Goal: Information Seeking & Learning: Learn about a topic

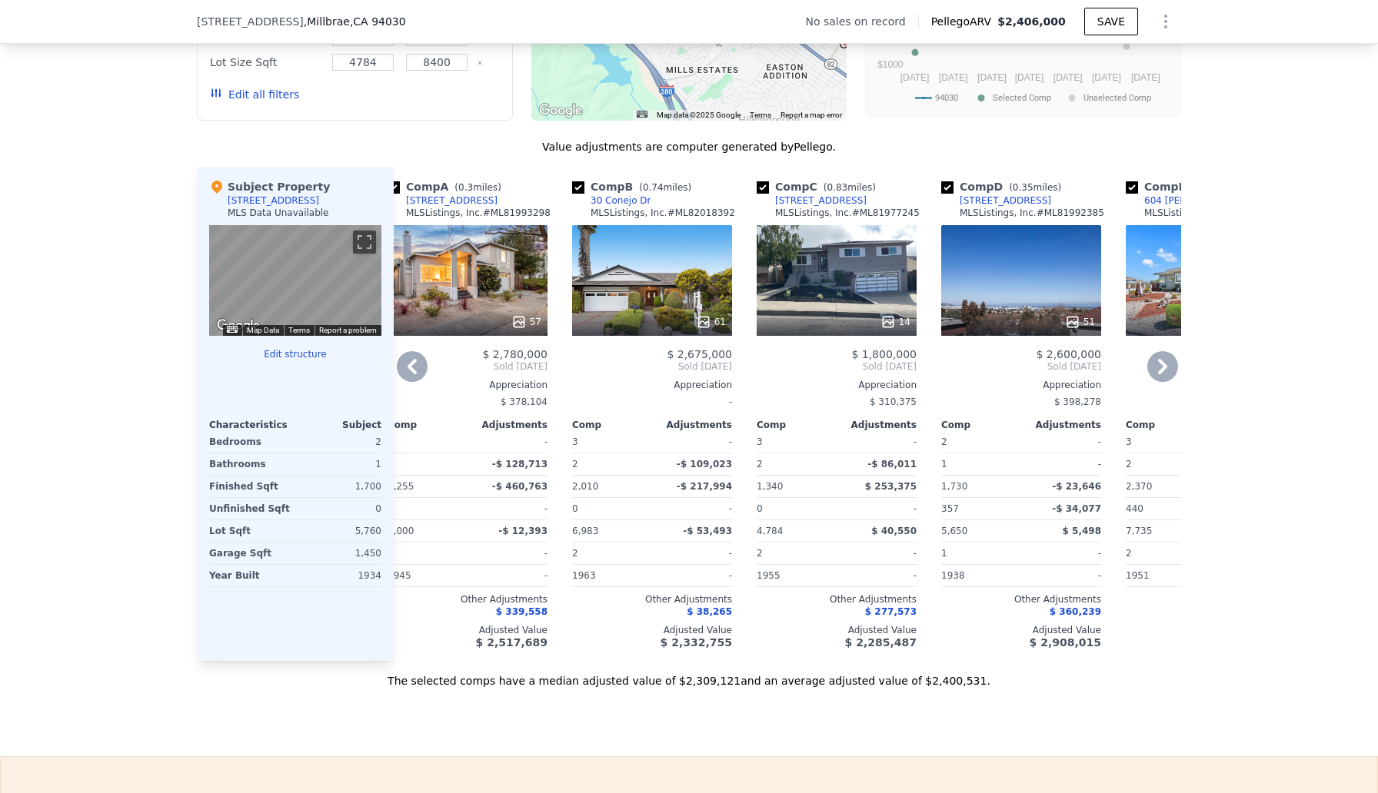
scroll to position [0, 27]
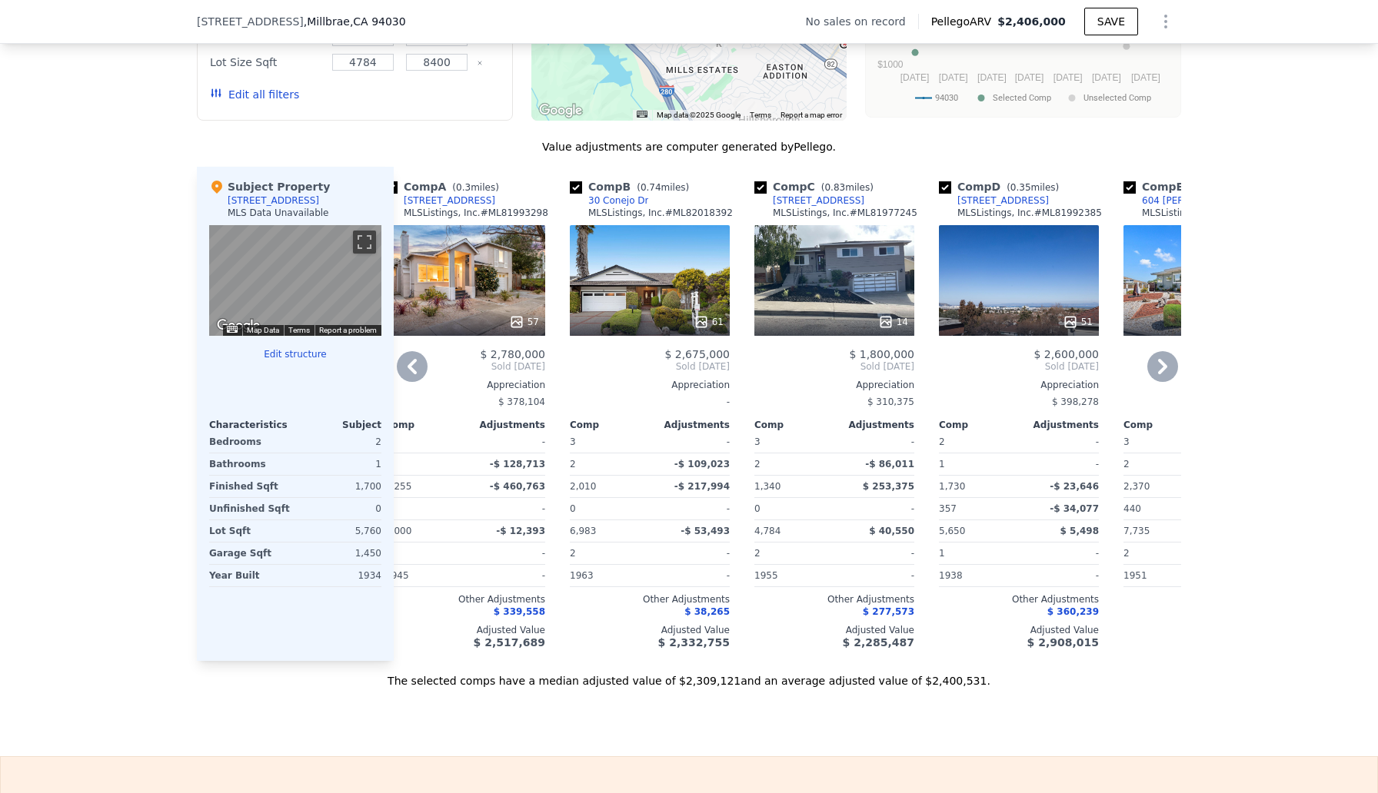
click at [1052, 283] on div "51" at bounding box center [1019, 280] width 160 height 111
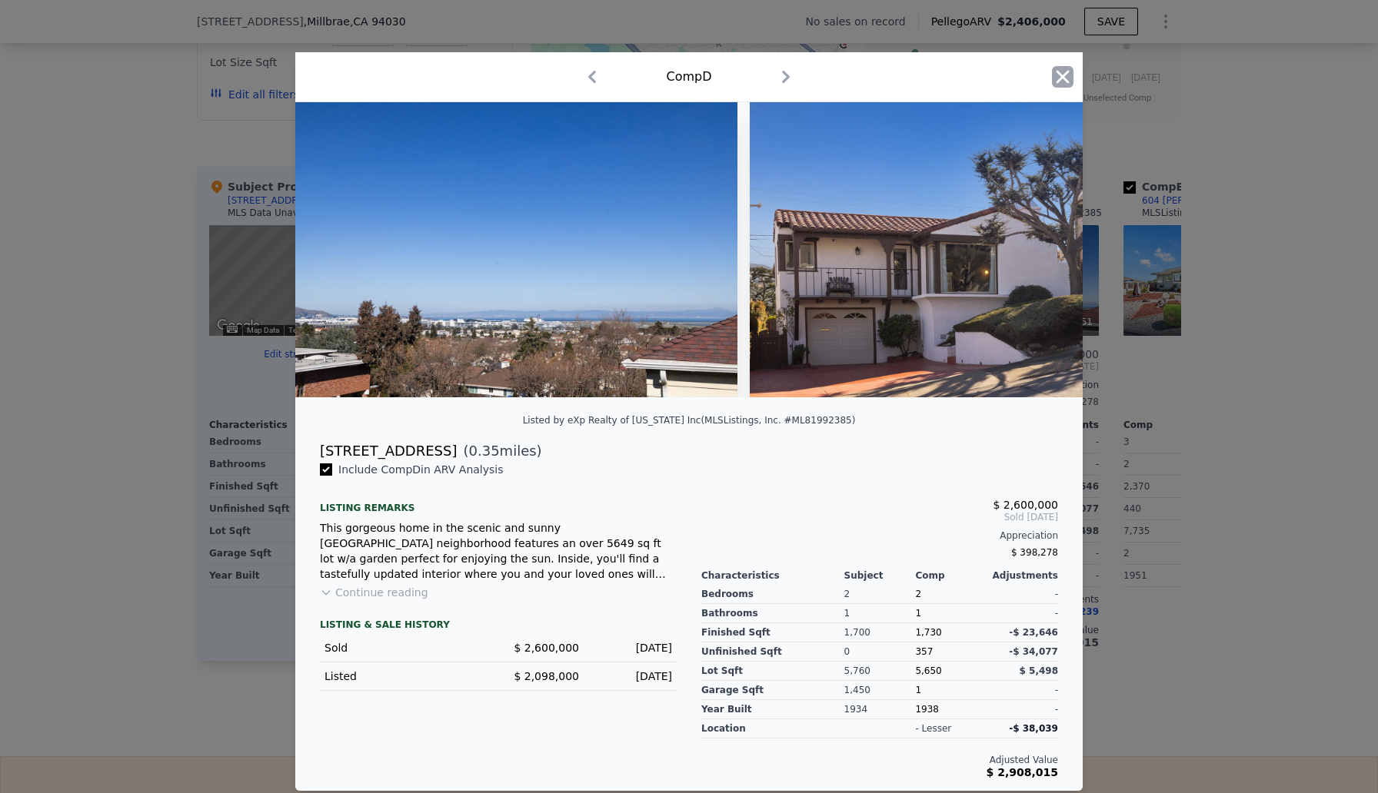
click at [1062, 77] on icon "button" at bounding box center [1062, 77] width 13 height 13
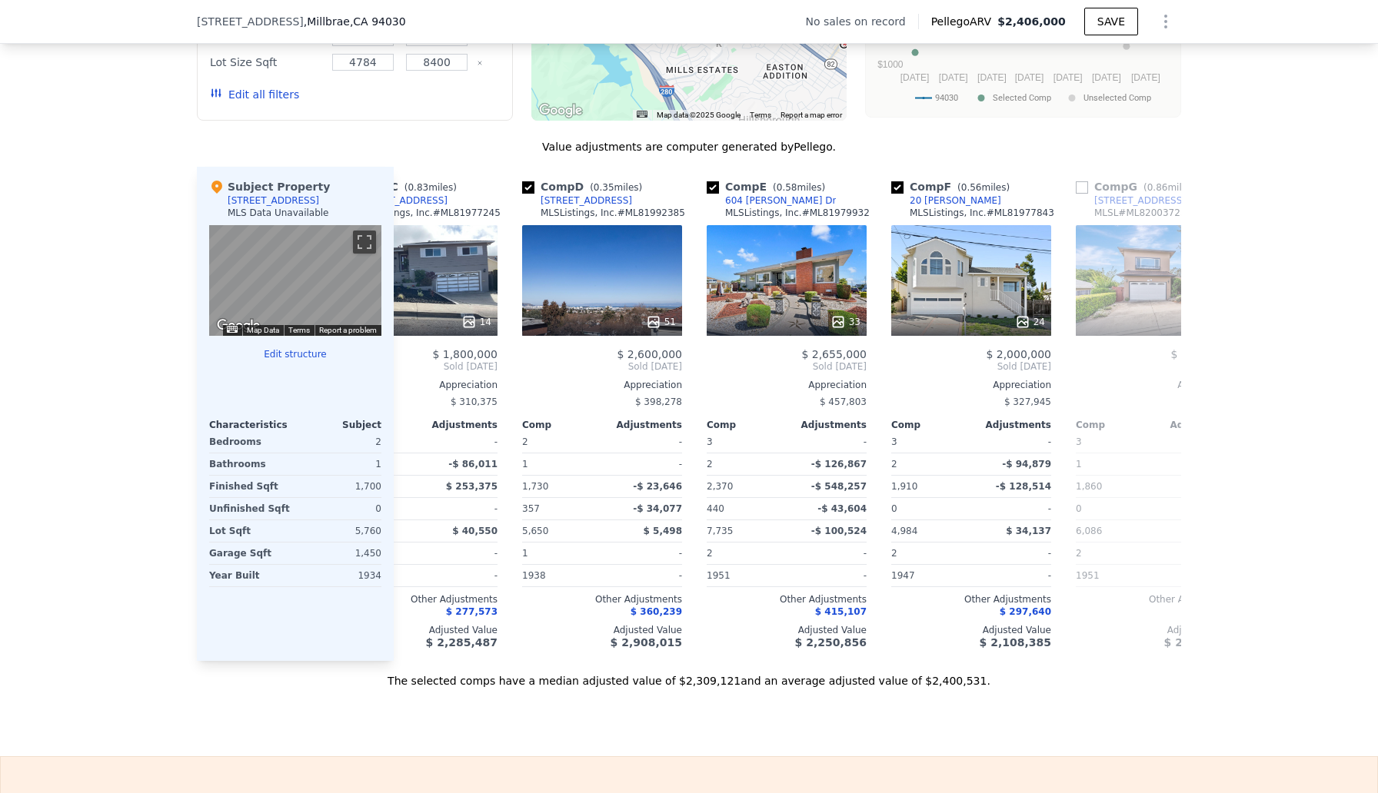
scroll to position [0, 448]
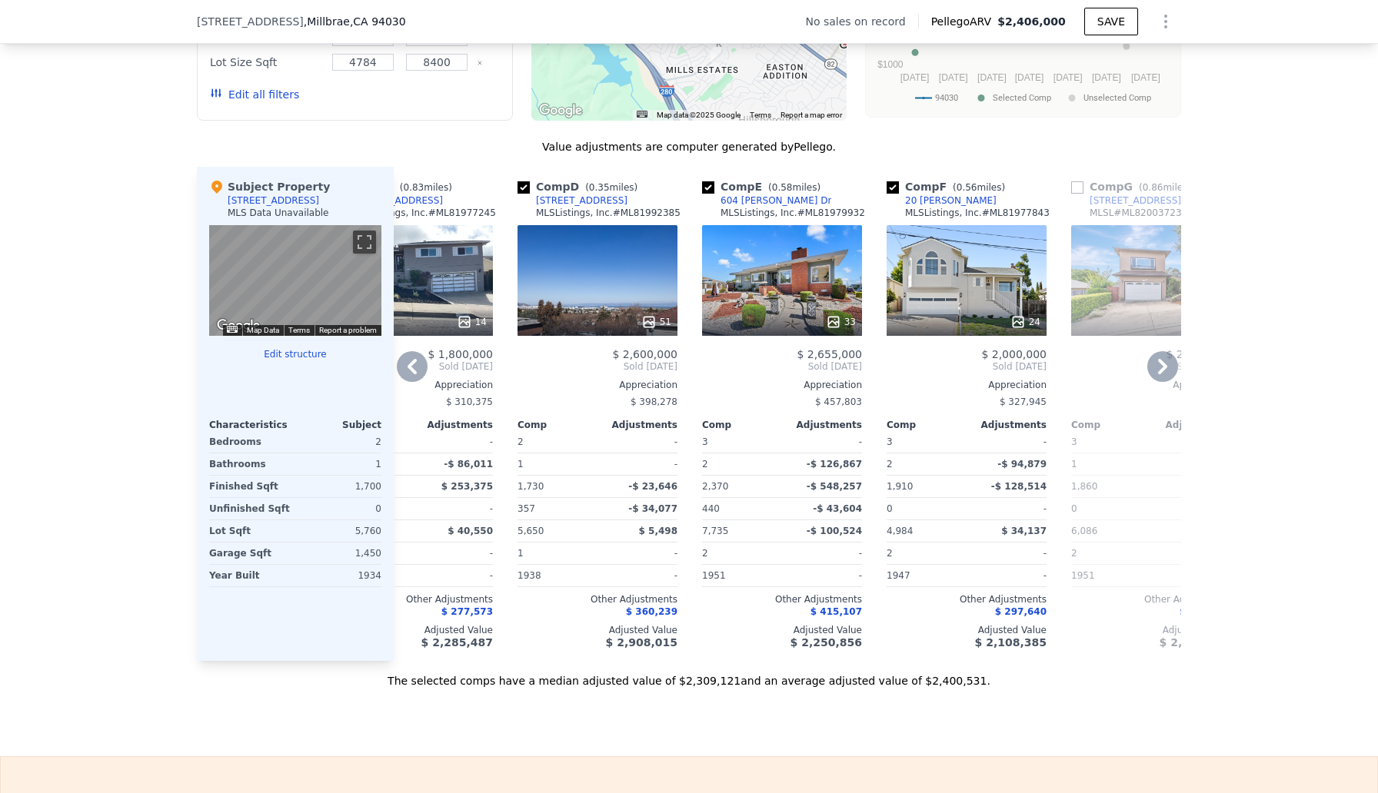
click at [625, 286] on div "51" at bounding box center [597, 280] width 160 height 111
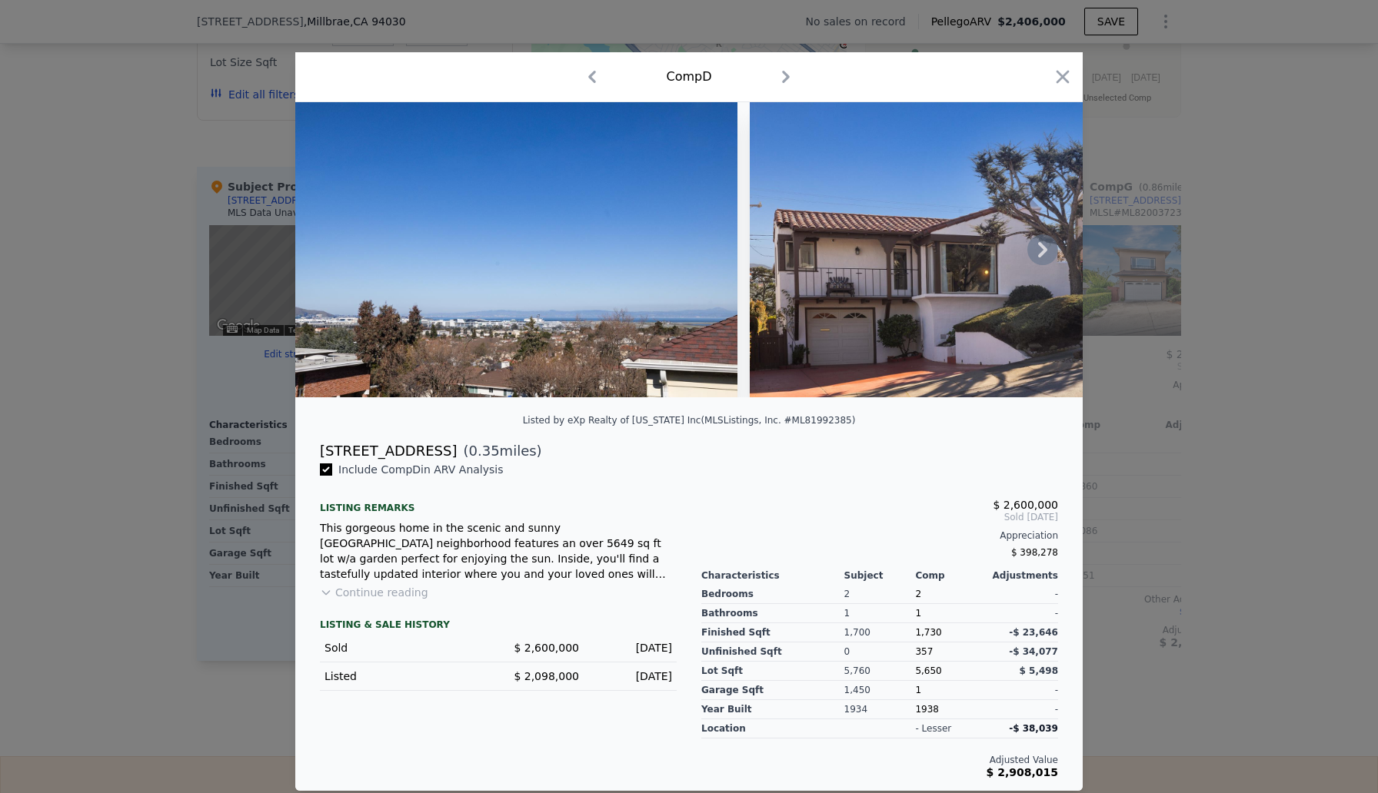
click at [1042, 242] on icon at bounding box center [1042, 249] width 31 height 31
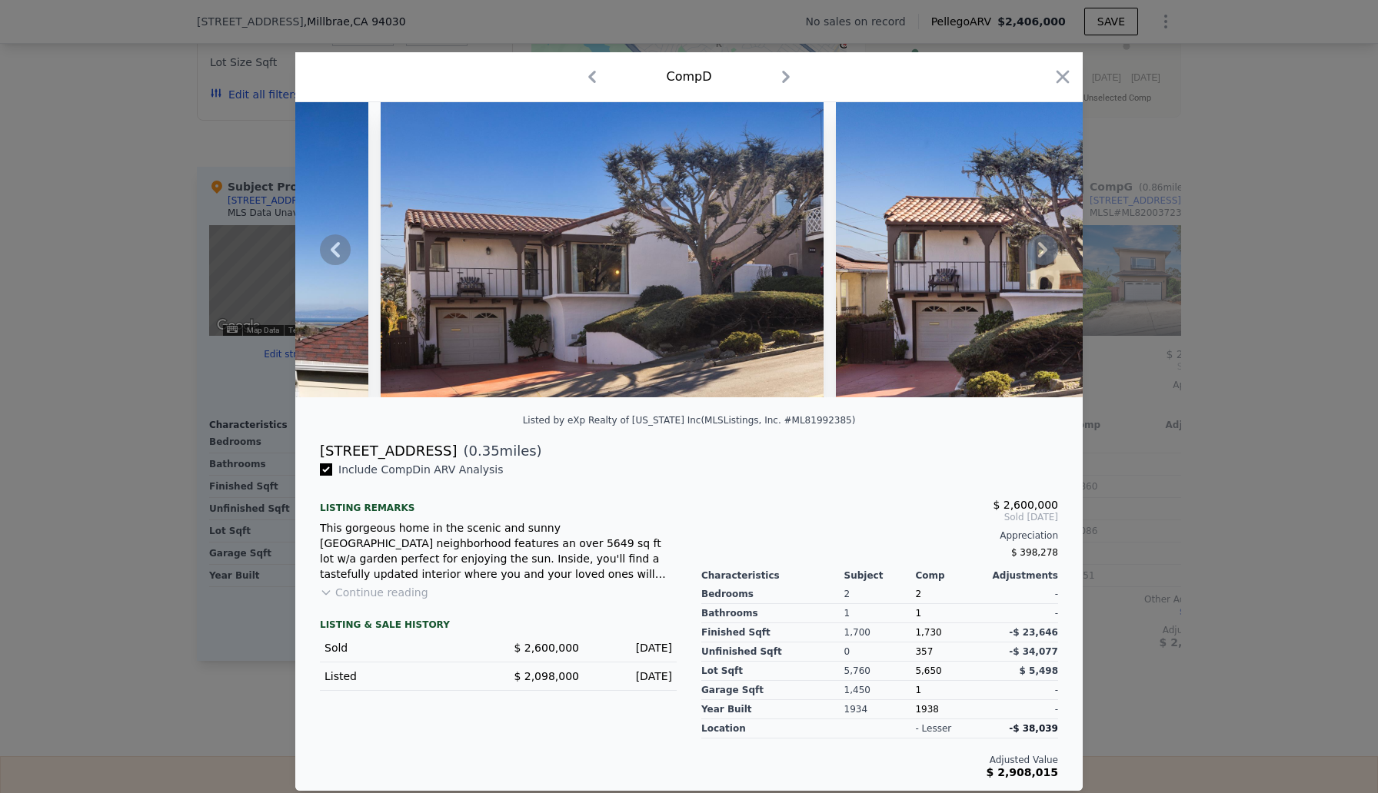
click at [1043, 247] on icon at bounding box center [1042, 249] width 9 height 15
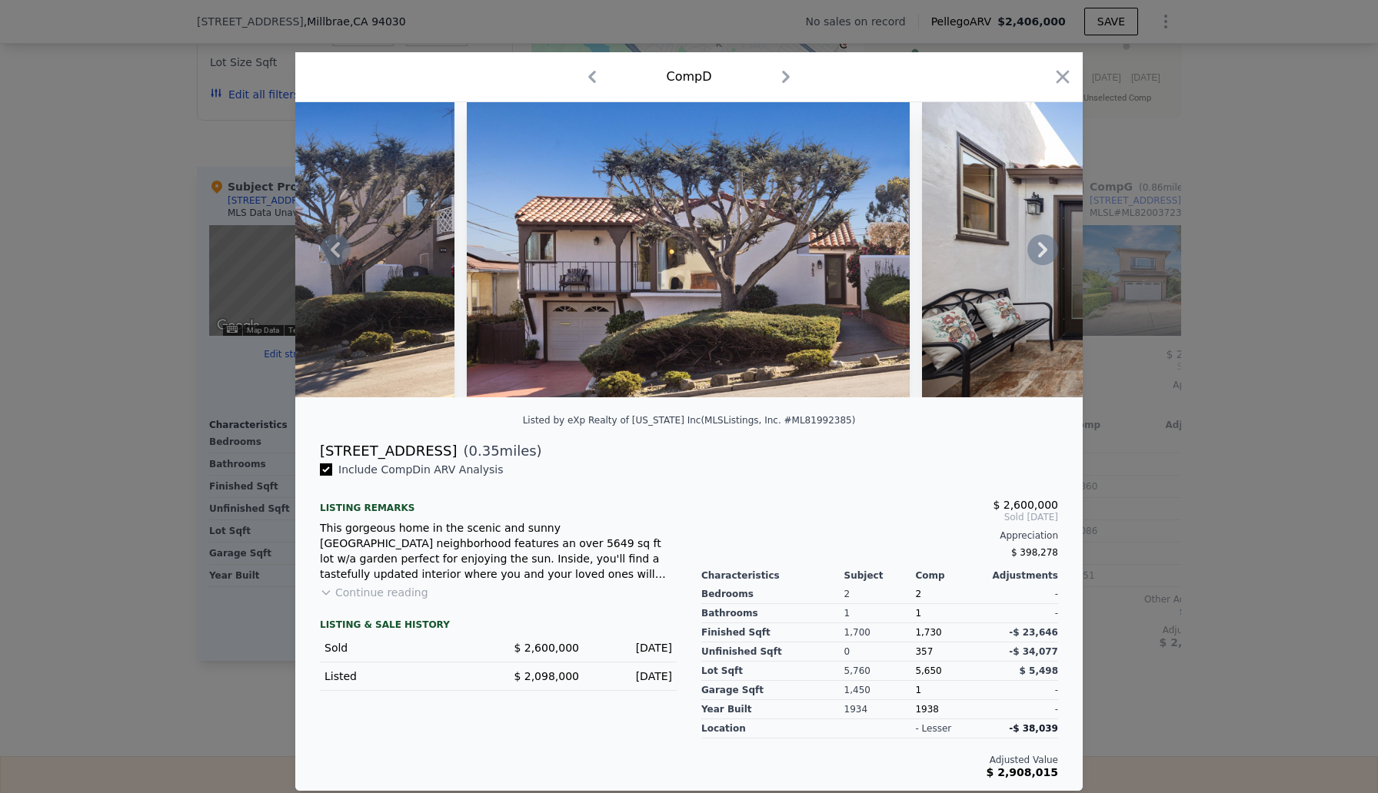
click at [1043, 248] on icon at bounding box center [1042, 249] width 9 height 15
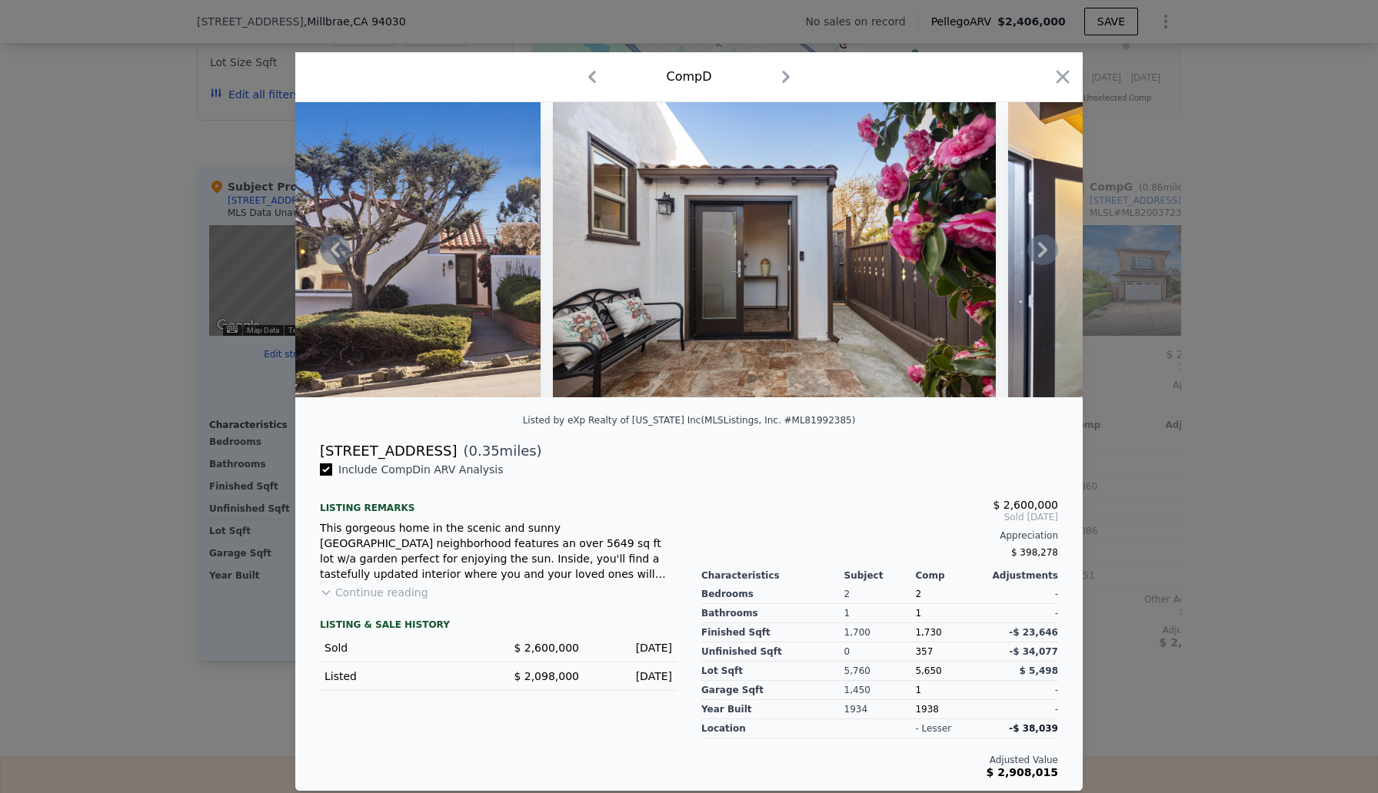
click at [1044, 248] on icon at bounding box center [1042, 249] width 9 height 15
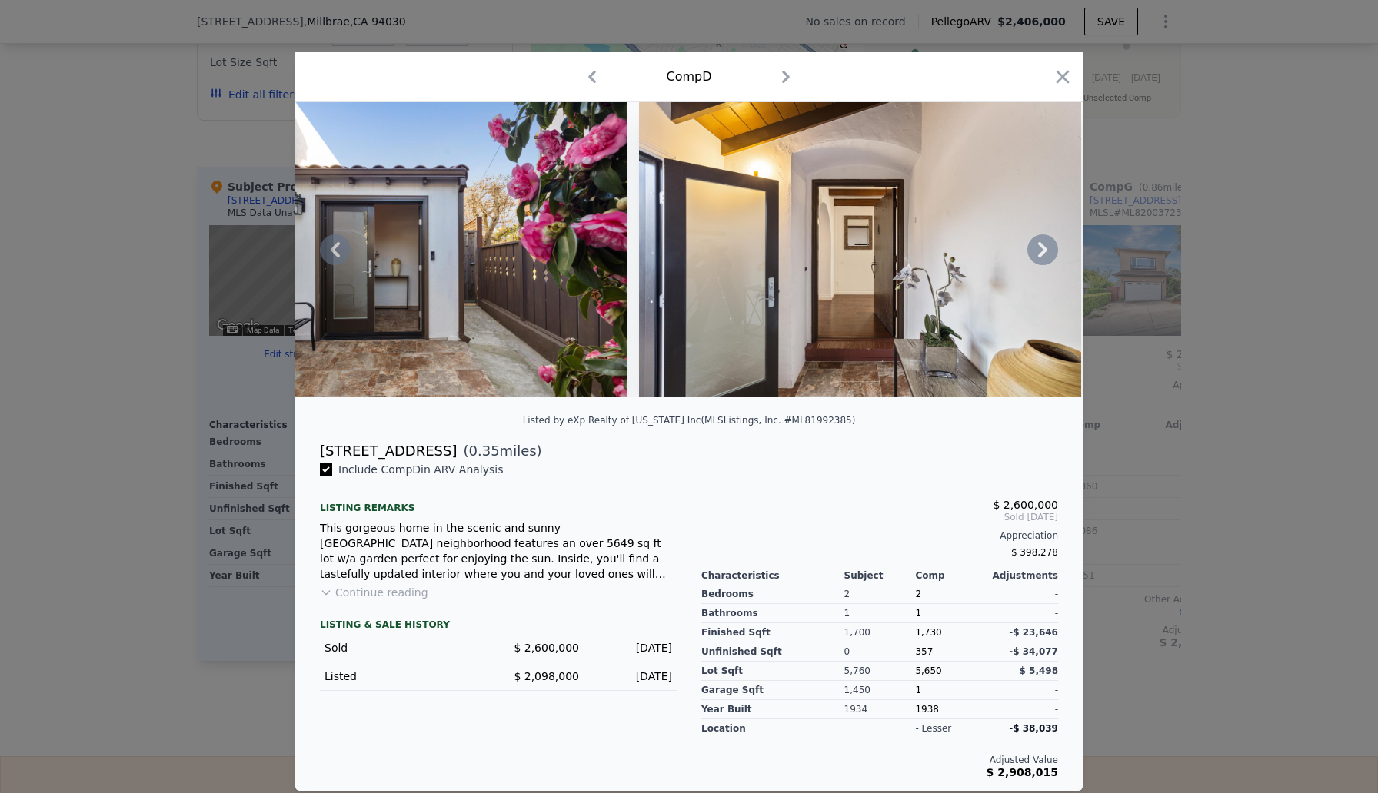
click at [1046, 251] on icon at bounding box center [1042, 249] width 31 height 31
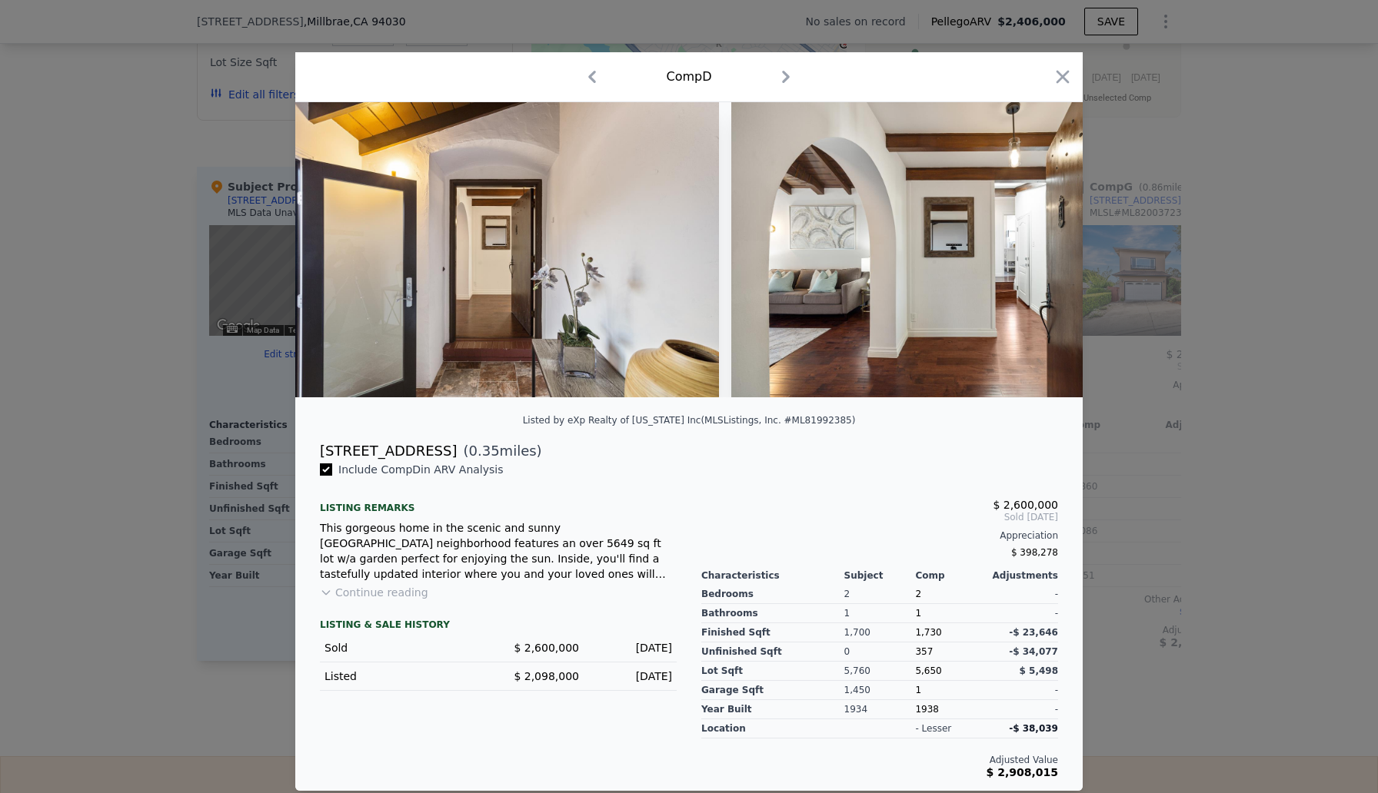
scroll to position [0, 1845]
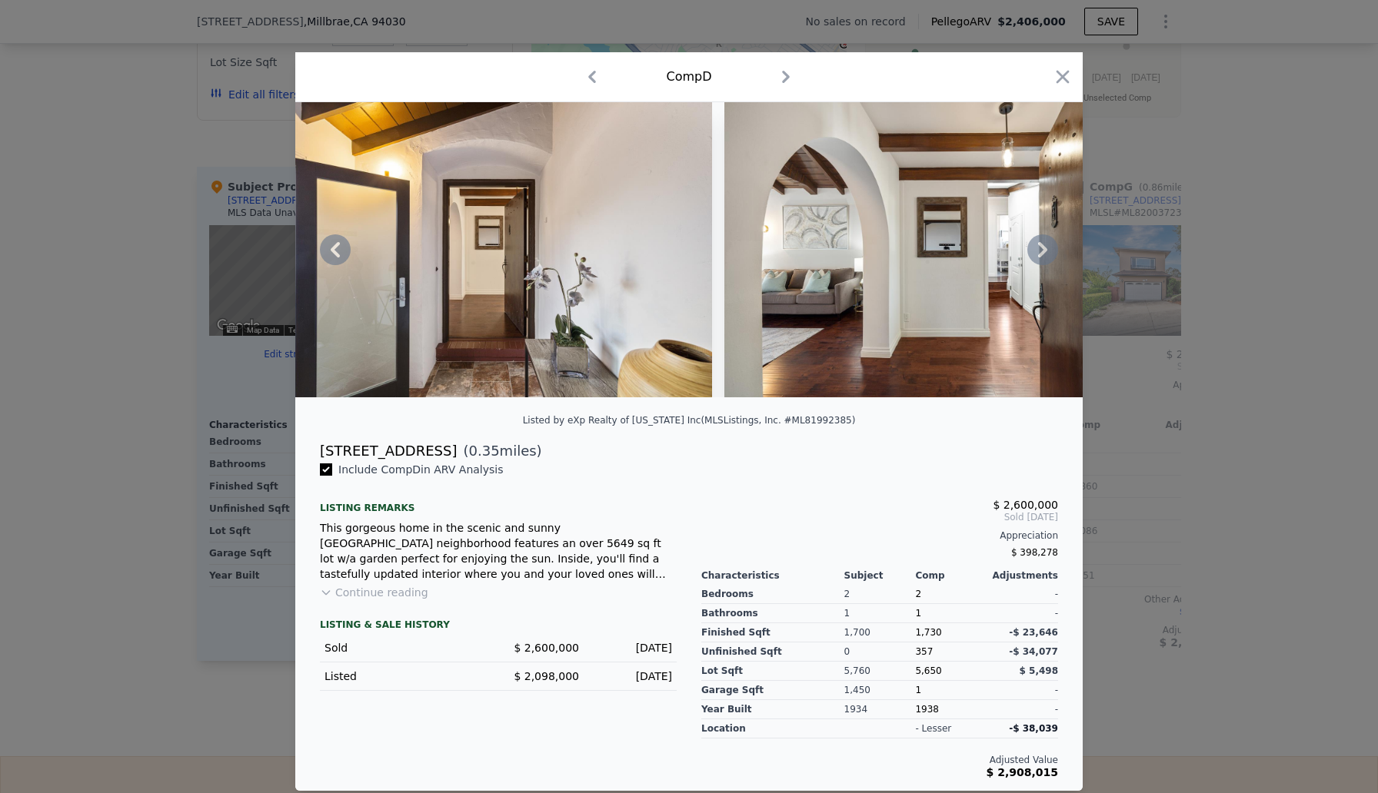
click at [1046, 251] on icon at bounding box center [1042, 249] width 31 height 31
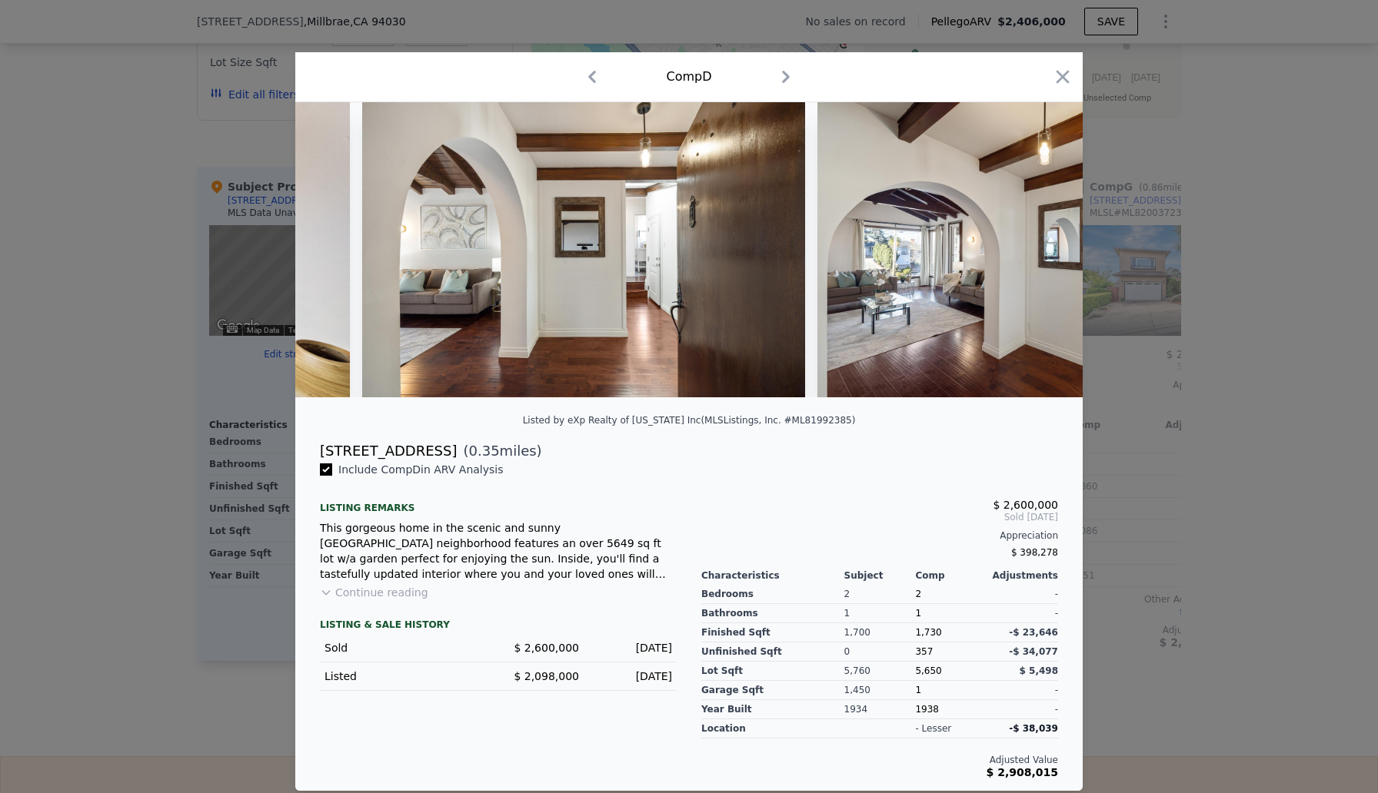
scroll to position [0, 2214]
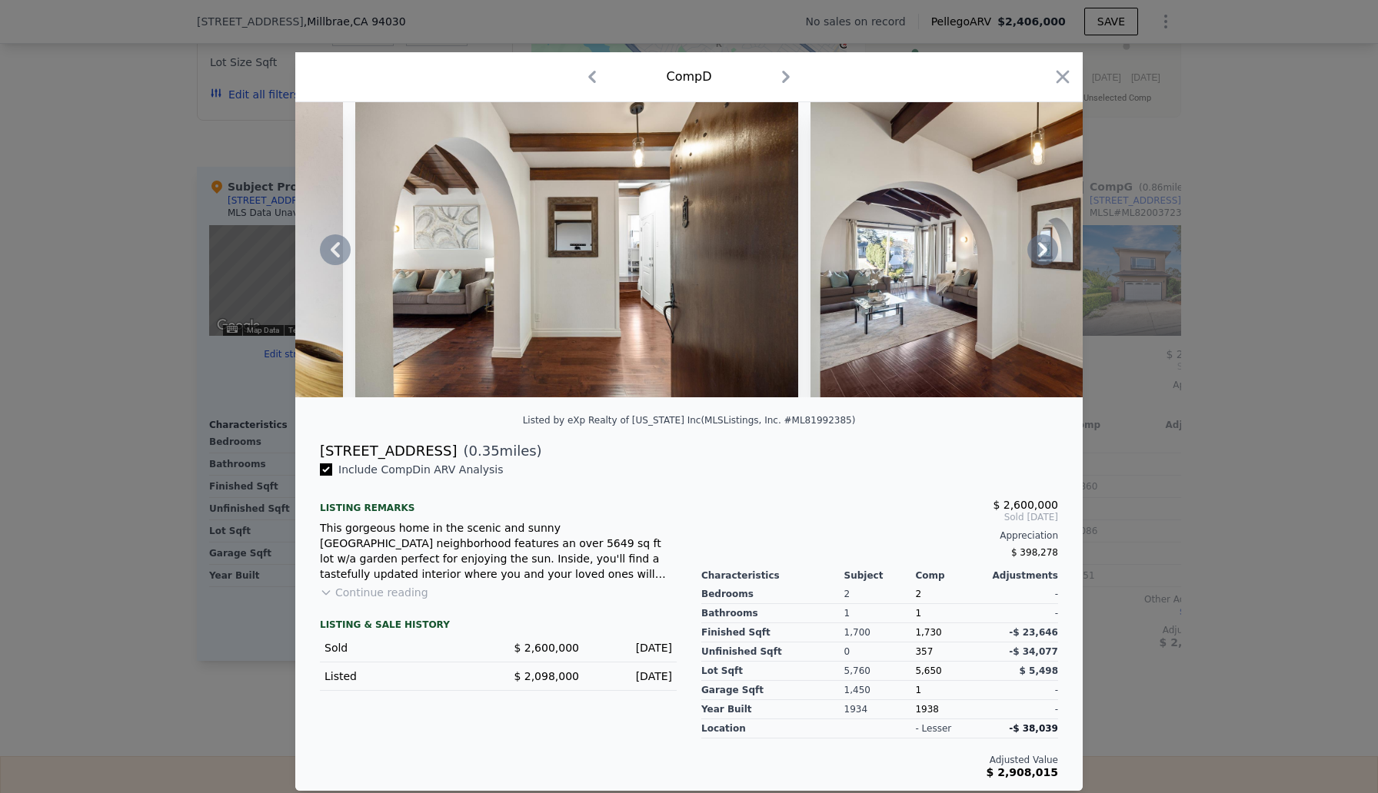
click at [1046, 251] on icon at bounding box center [1042, 249] width 31 height 31
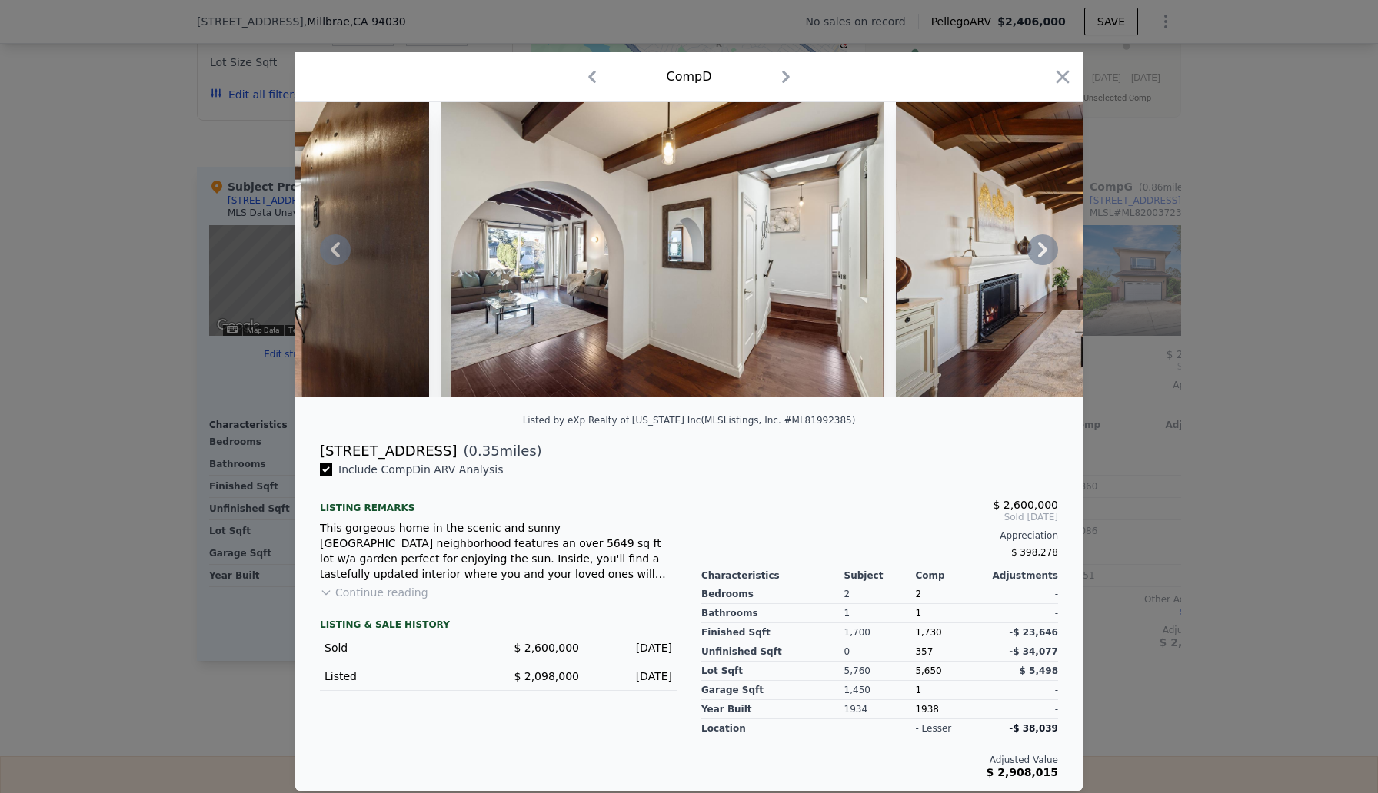
click at [1046, 251] on icon at bounding box center [1042, 249] width 31 height 31
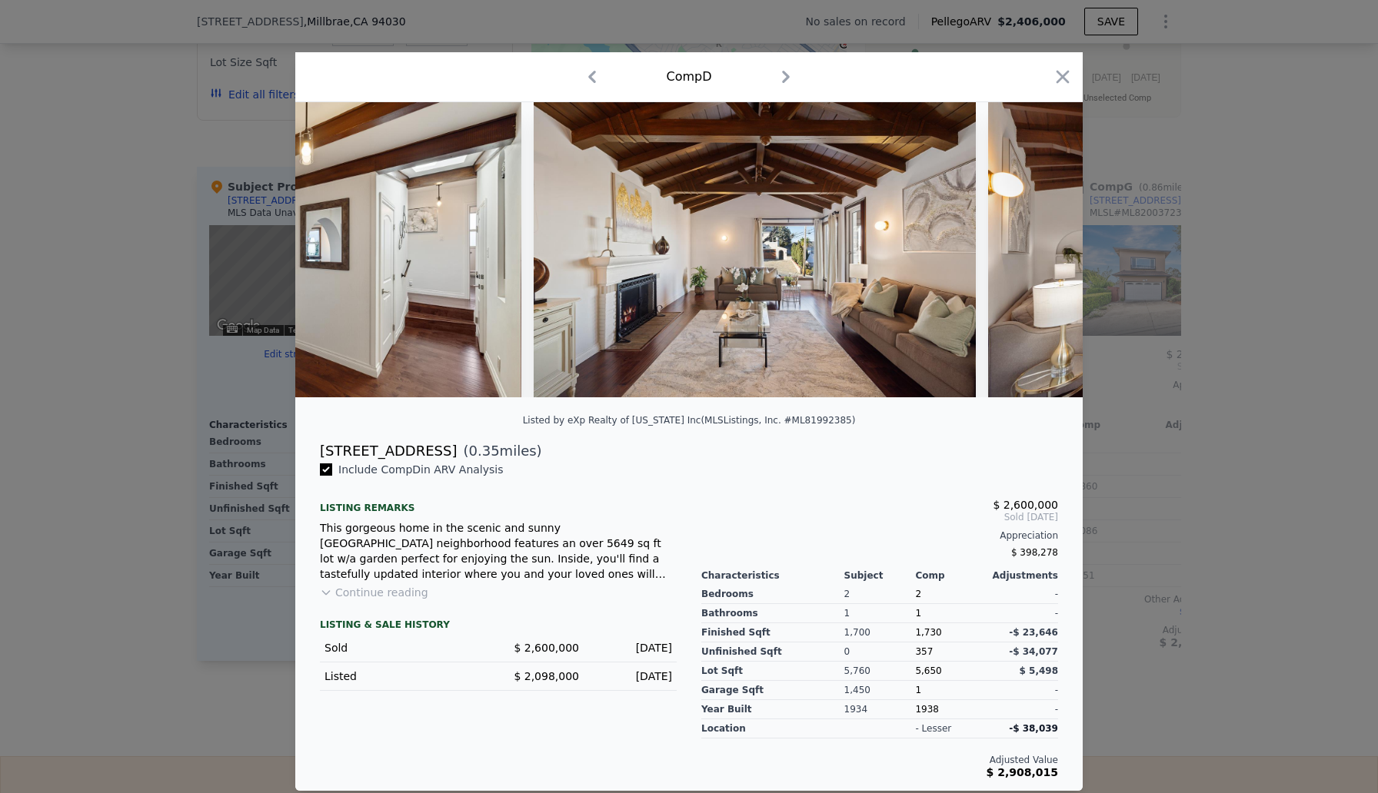
scroll to position [0, 2952]
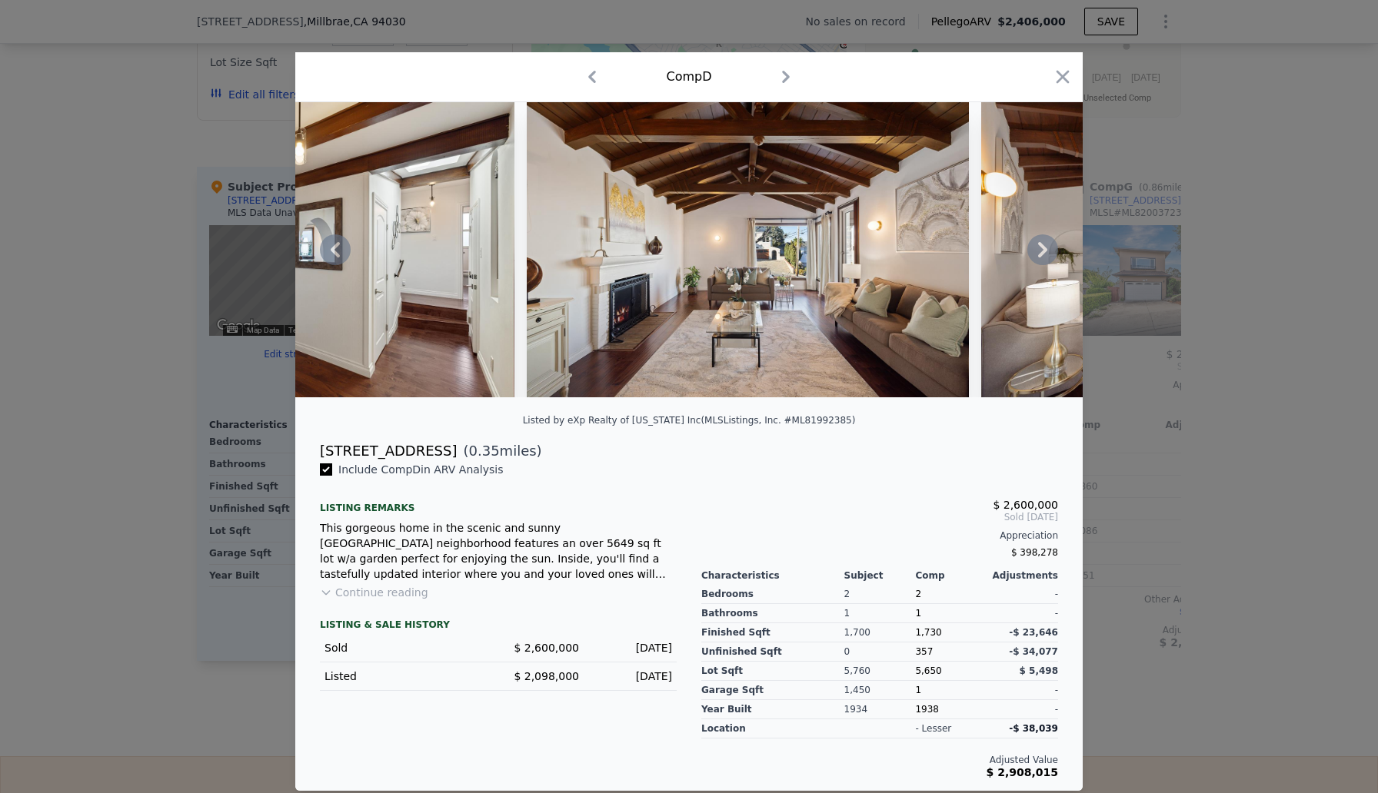
click at [1046, 251] on icon at bounding box center [1042, 249] width 31 height 31
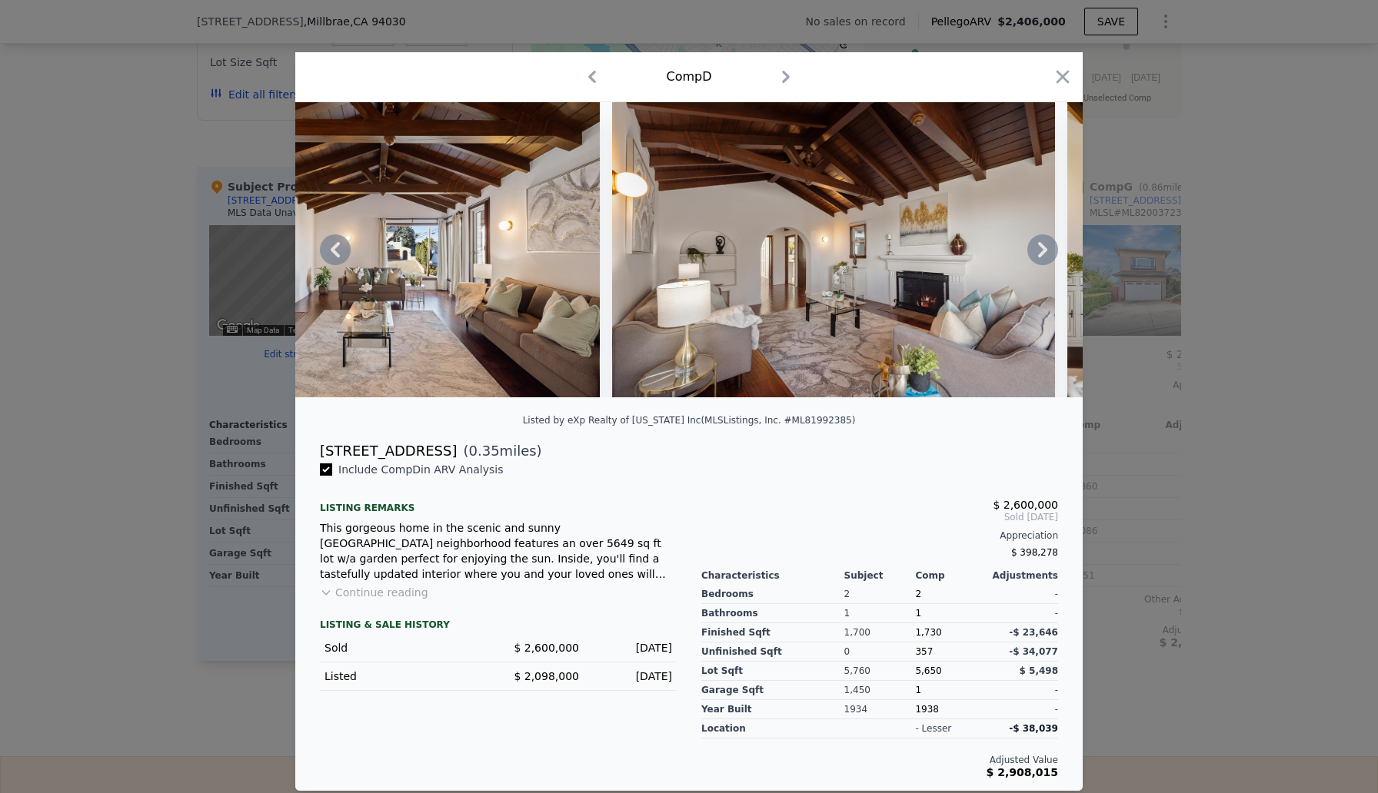
click at [1043, 247] on icon at bounding box center [1042, 249] width 9 height 15
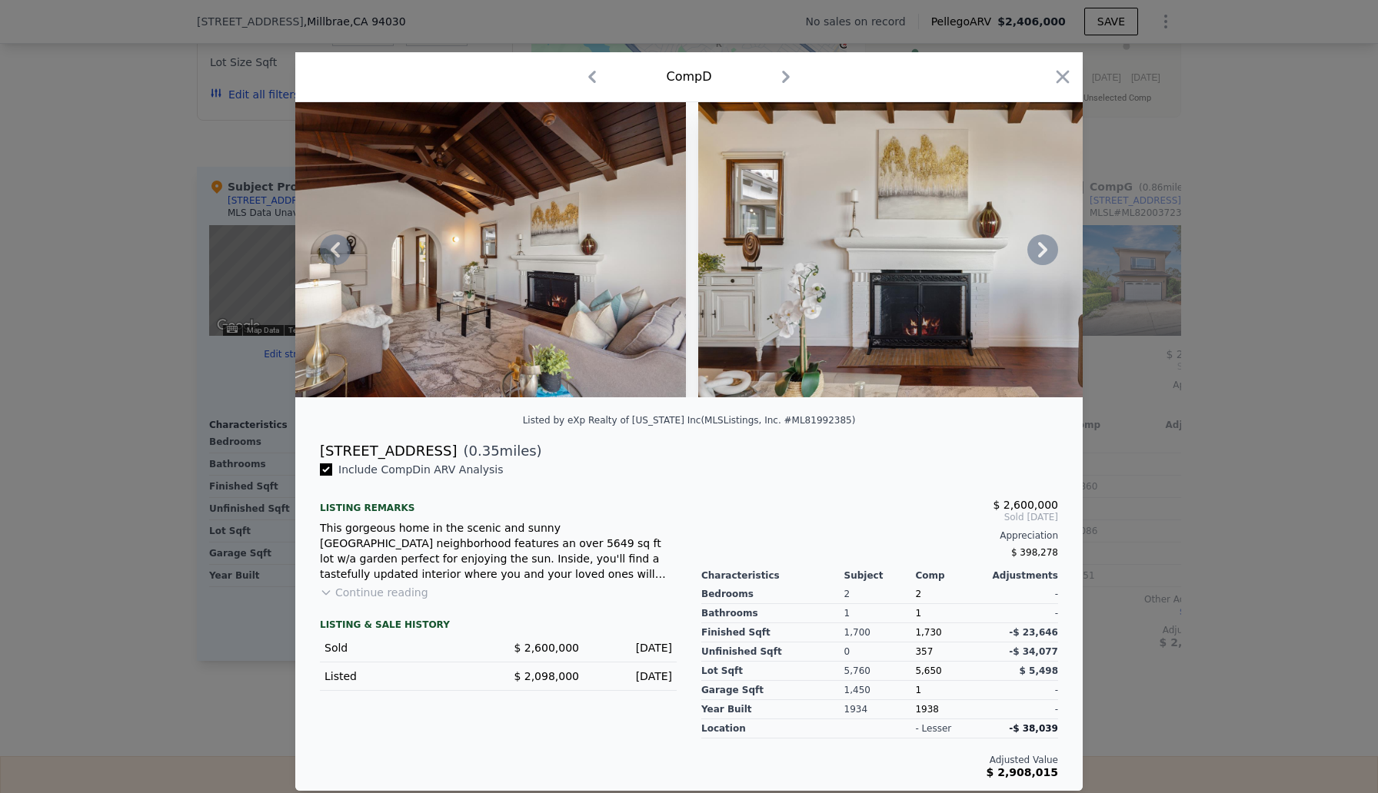
click at [1043, 247] on icon at bounding box center [1042, 249] width 9 height 15
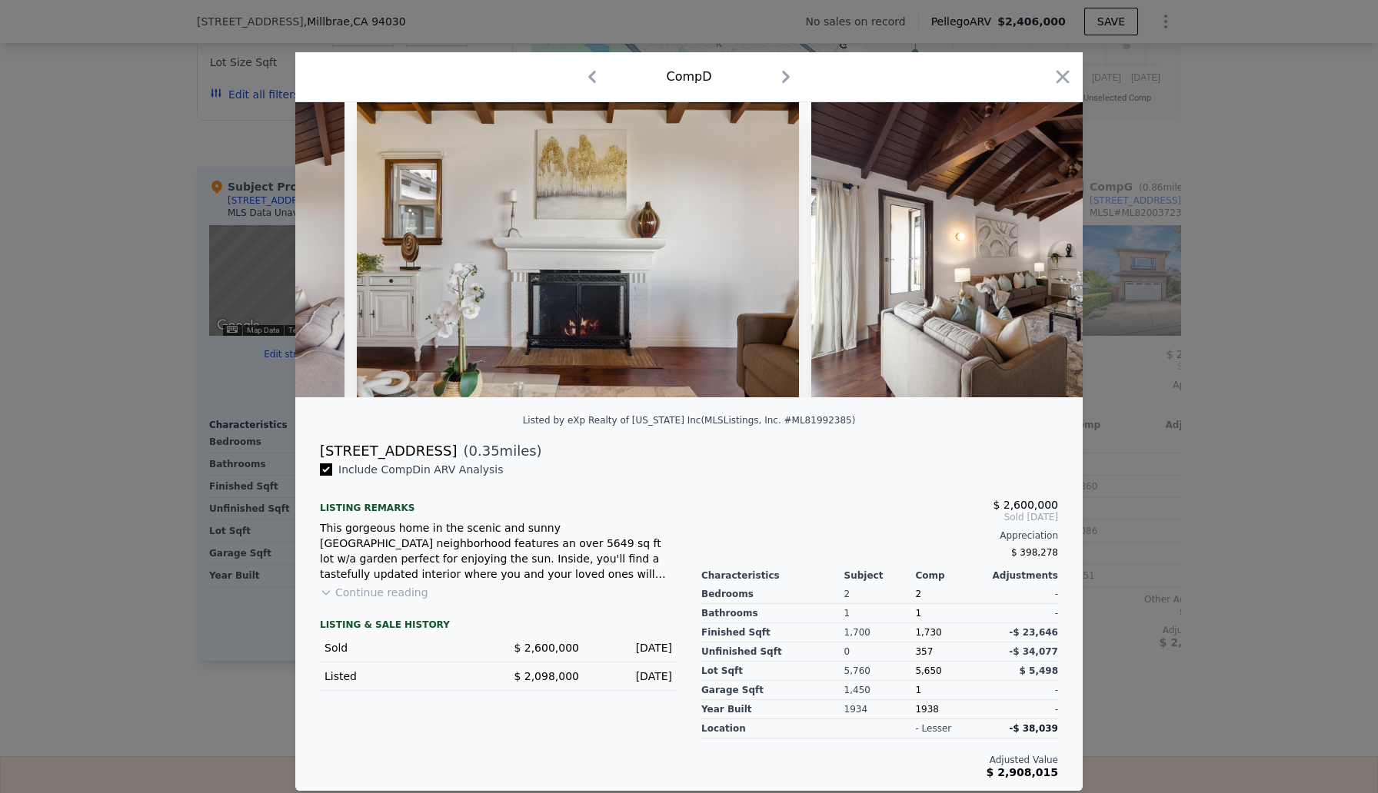
scroll to position [0, 4059]
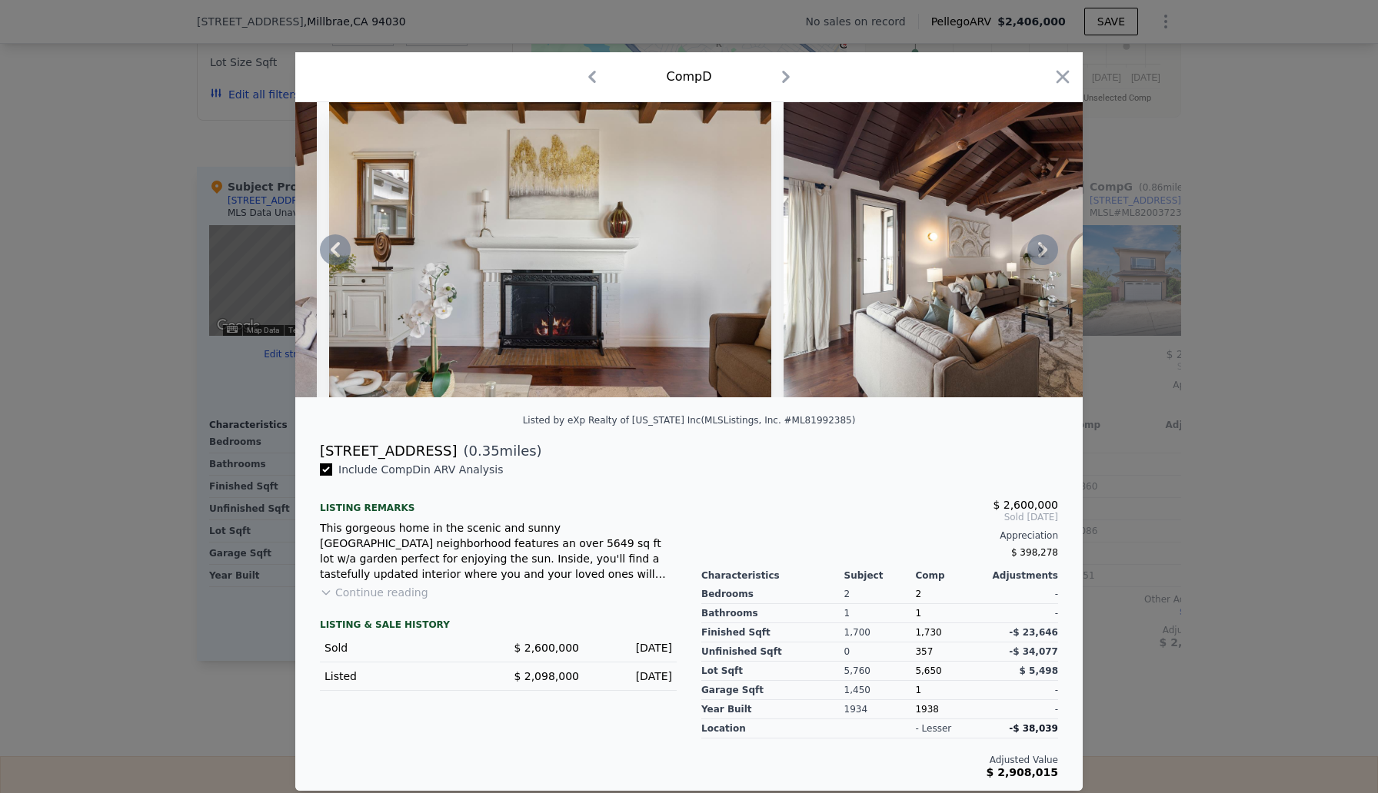
click at [1035, 252] on icon at bounding box center [1042, 249] width 31 height 31
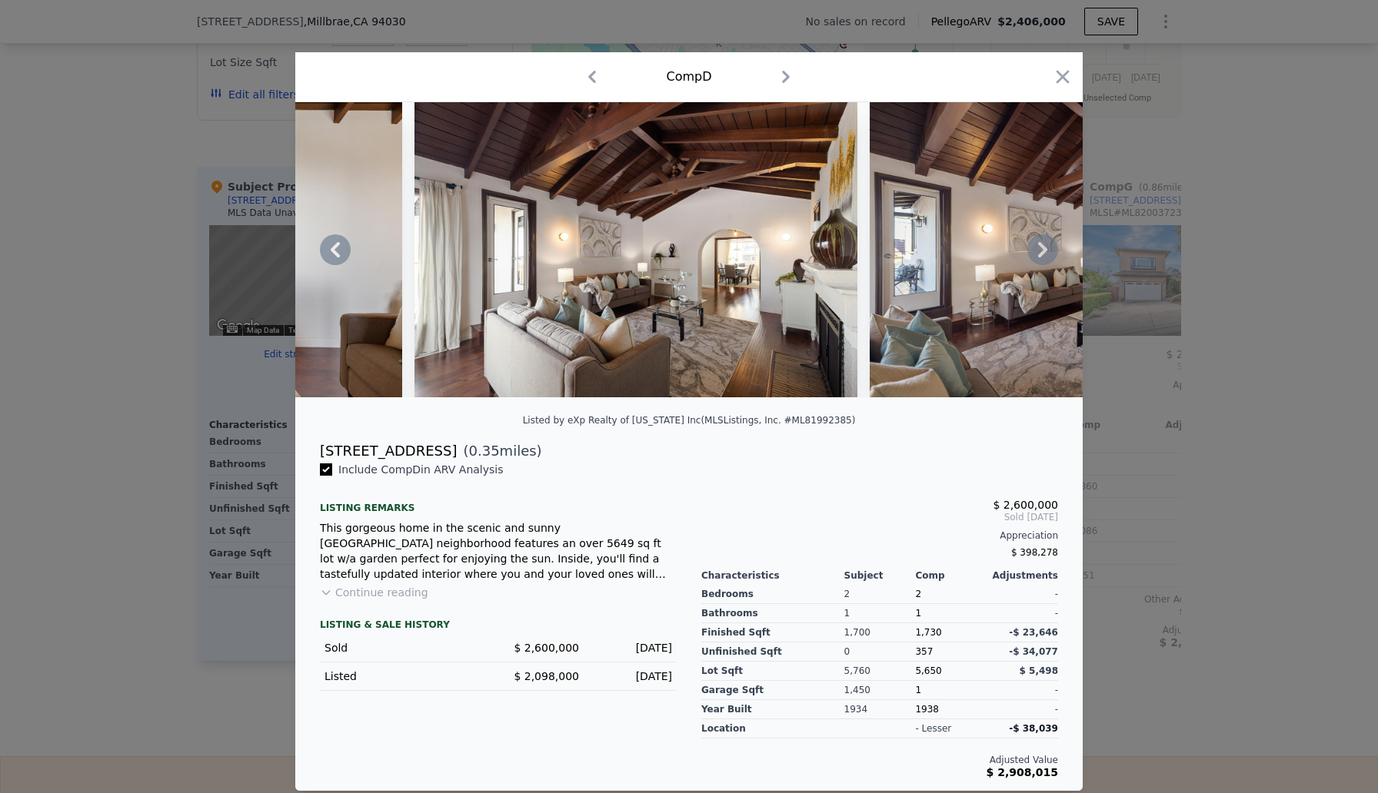
click at [1045, 248] on icon at bounding box center [1042, 249] width 9 height 15
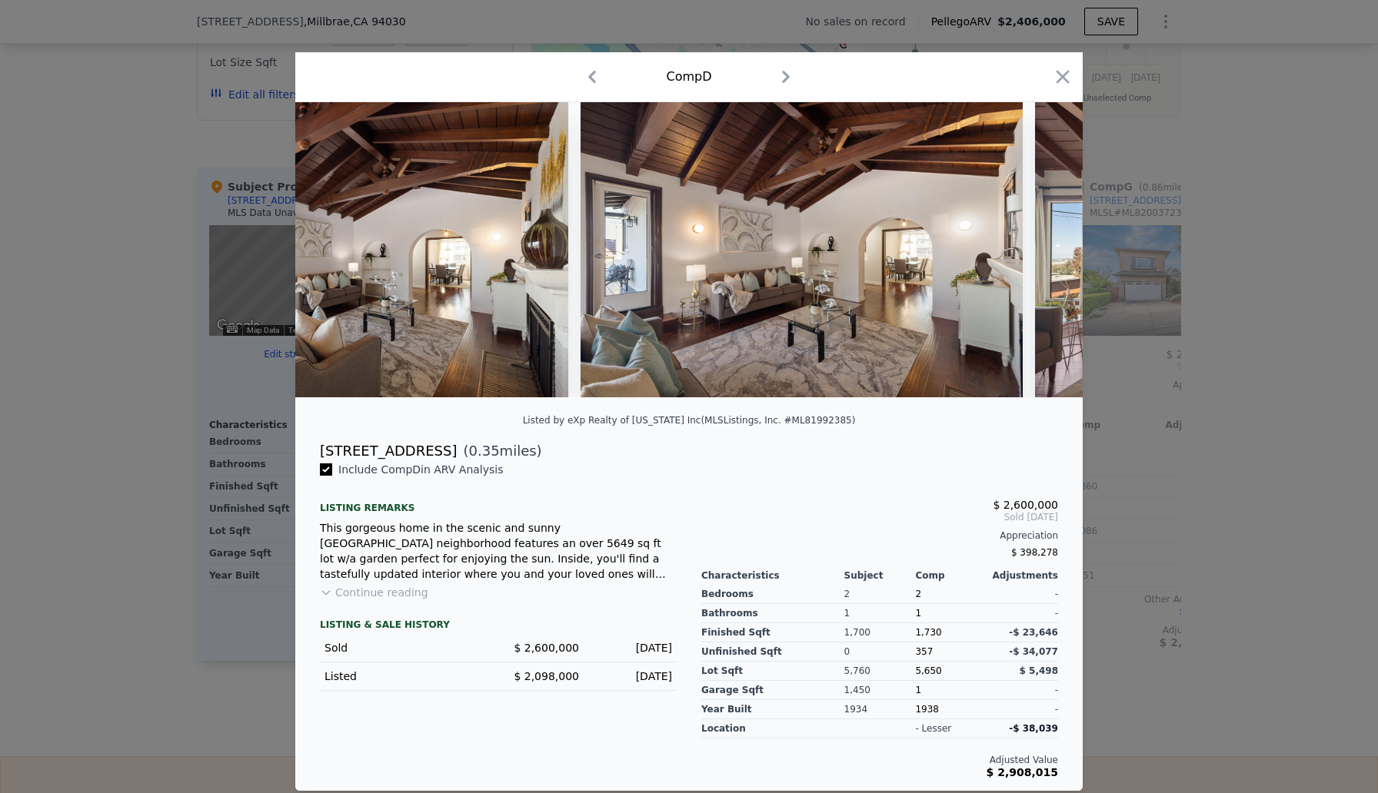
scroll to position [0, 4797]
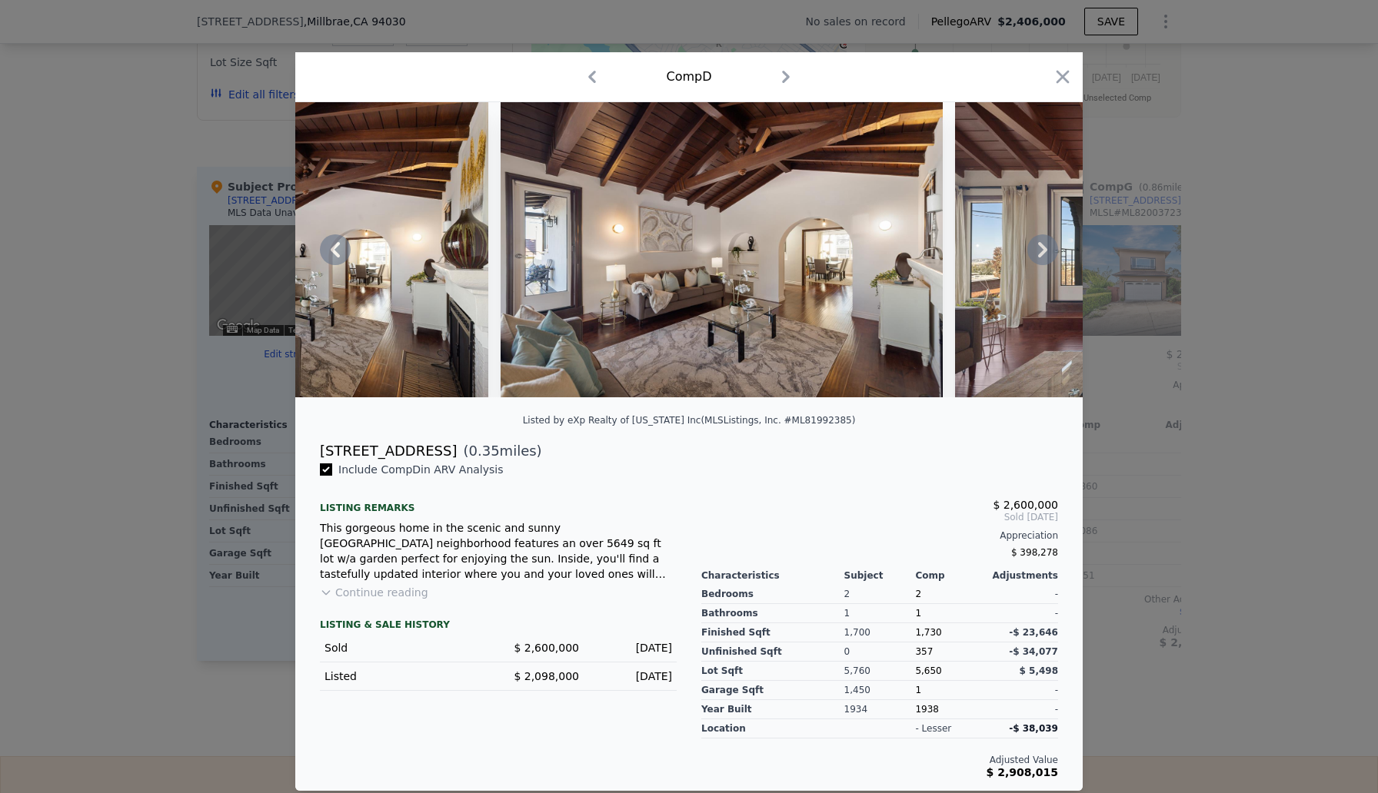
click at [1039, 253] on icon at bounding box center [1042, 249] width 9 height 15
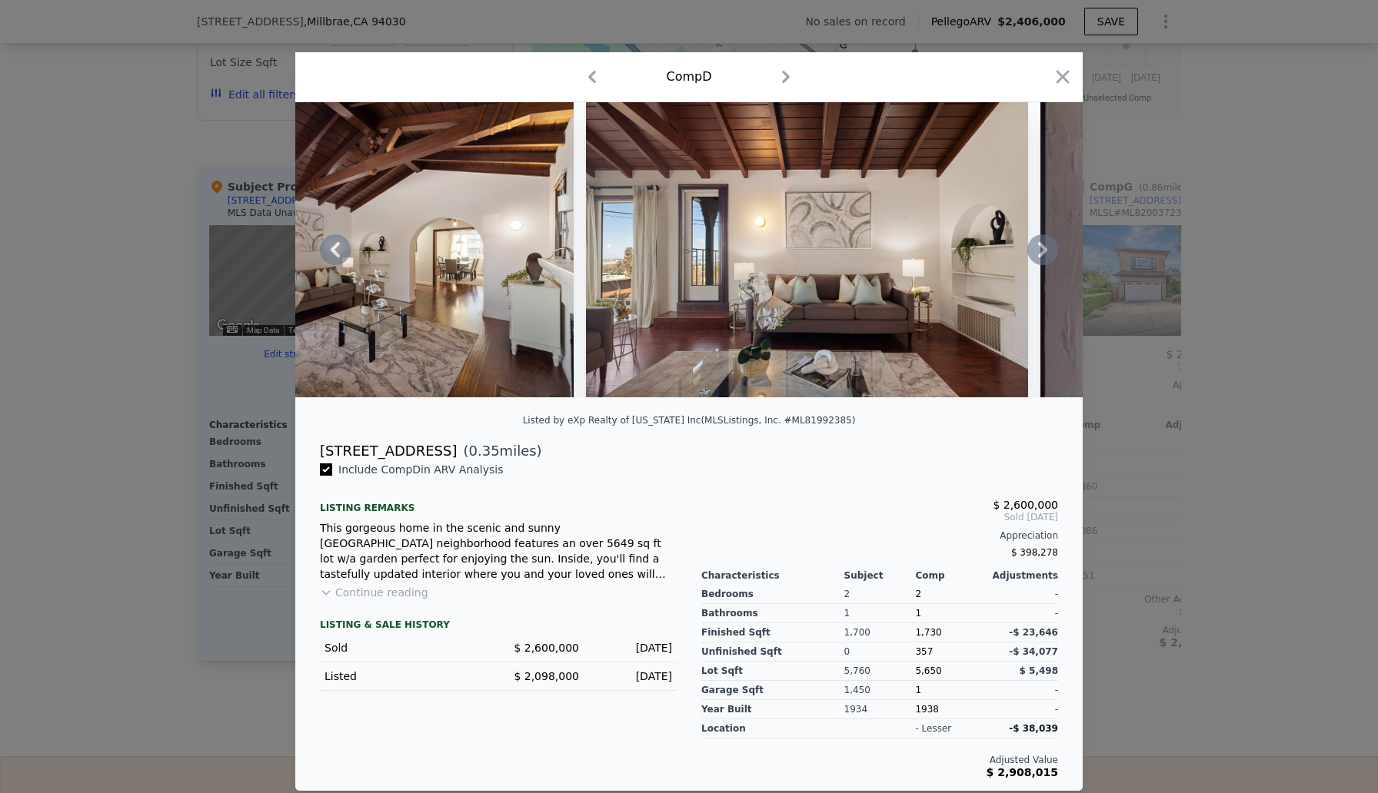
click at [1036, 252] on icon at bounding box center [1042, 249] width 31 height 31
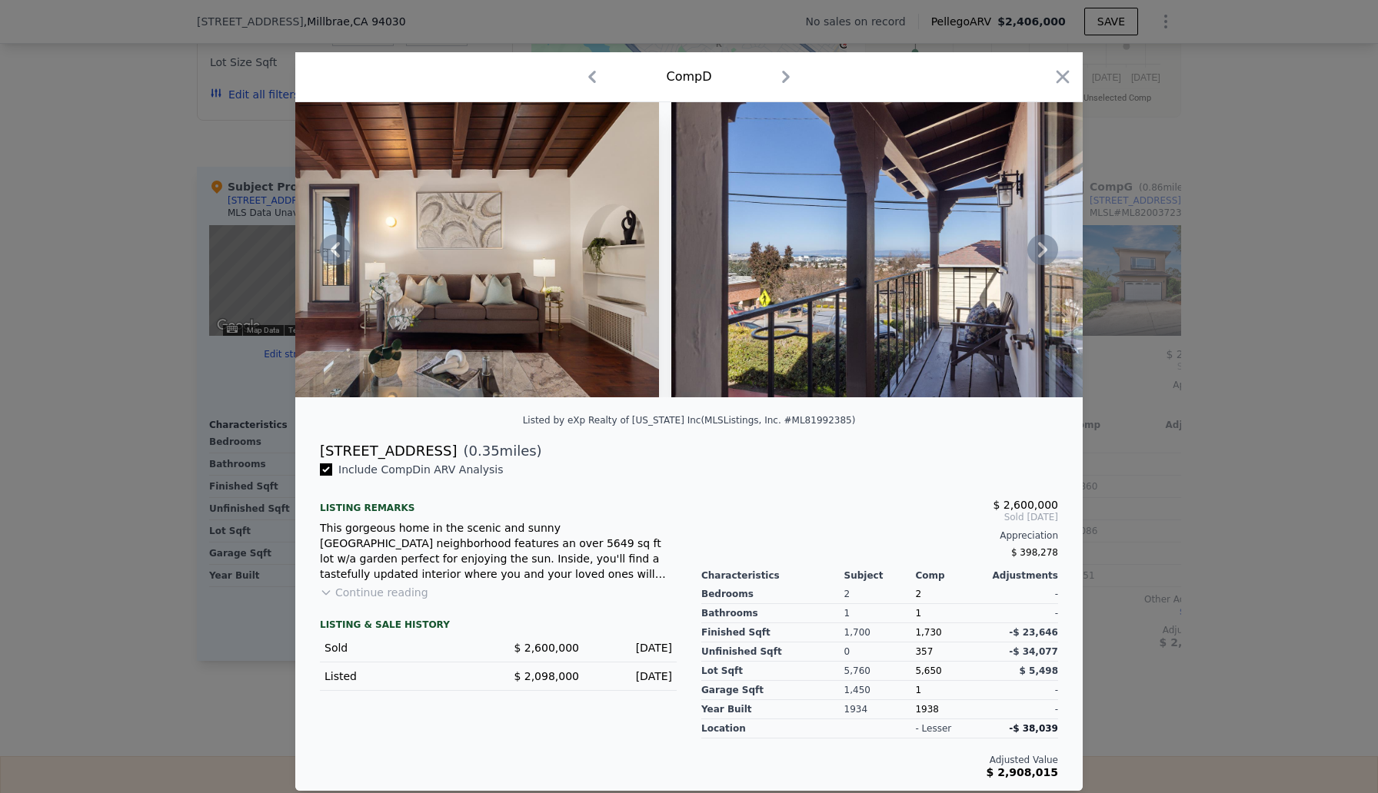
click at [1044, 251] on icon at bounding box center [1042, 249] width 9 height 15
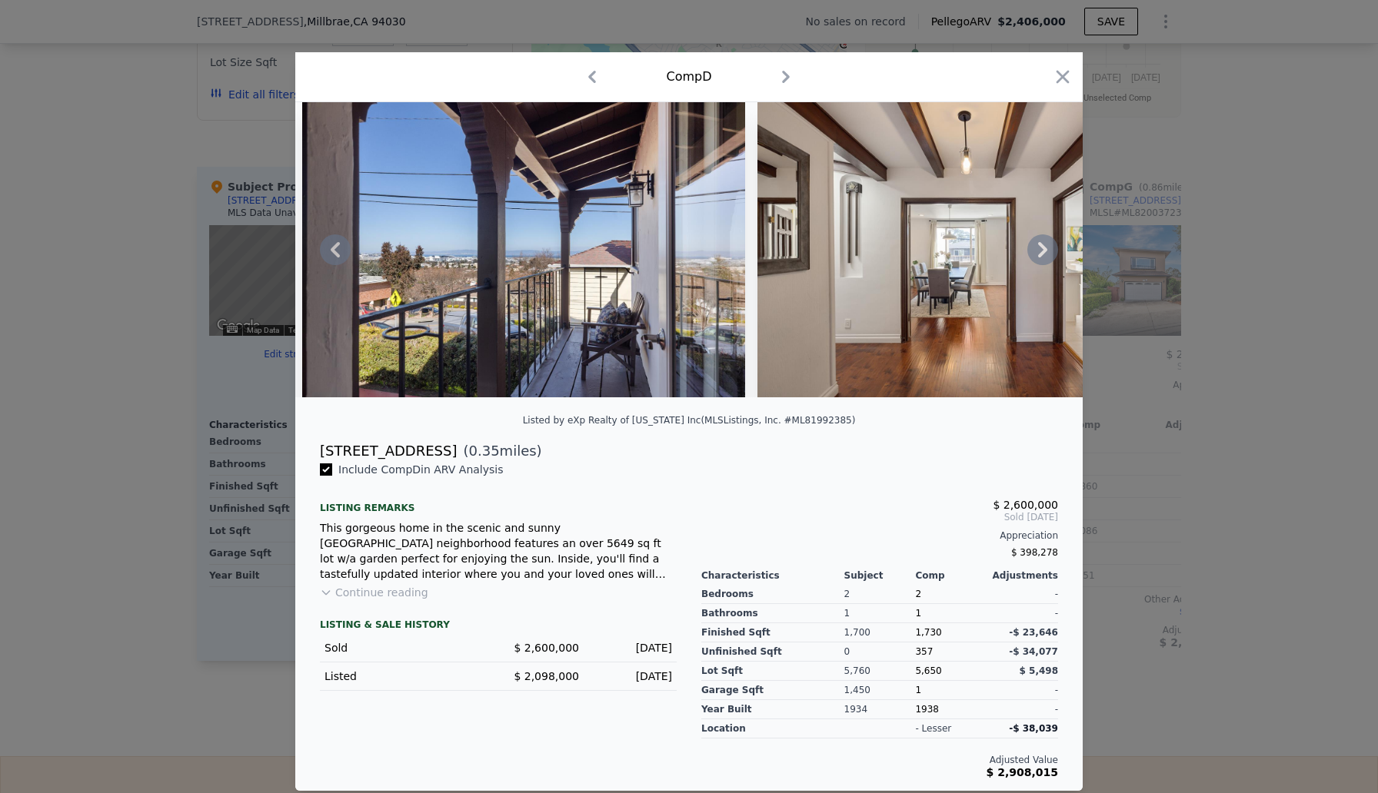
click at [1044, 252] on icon at bounding box center [1042, 249] width 31 height 31
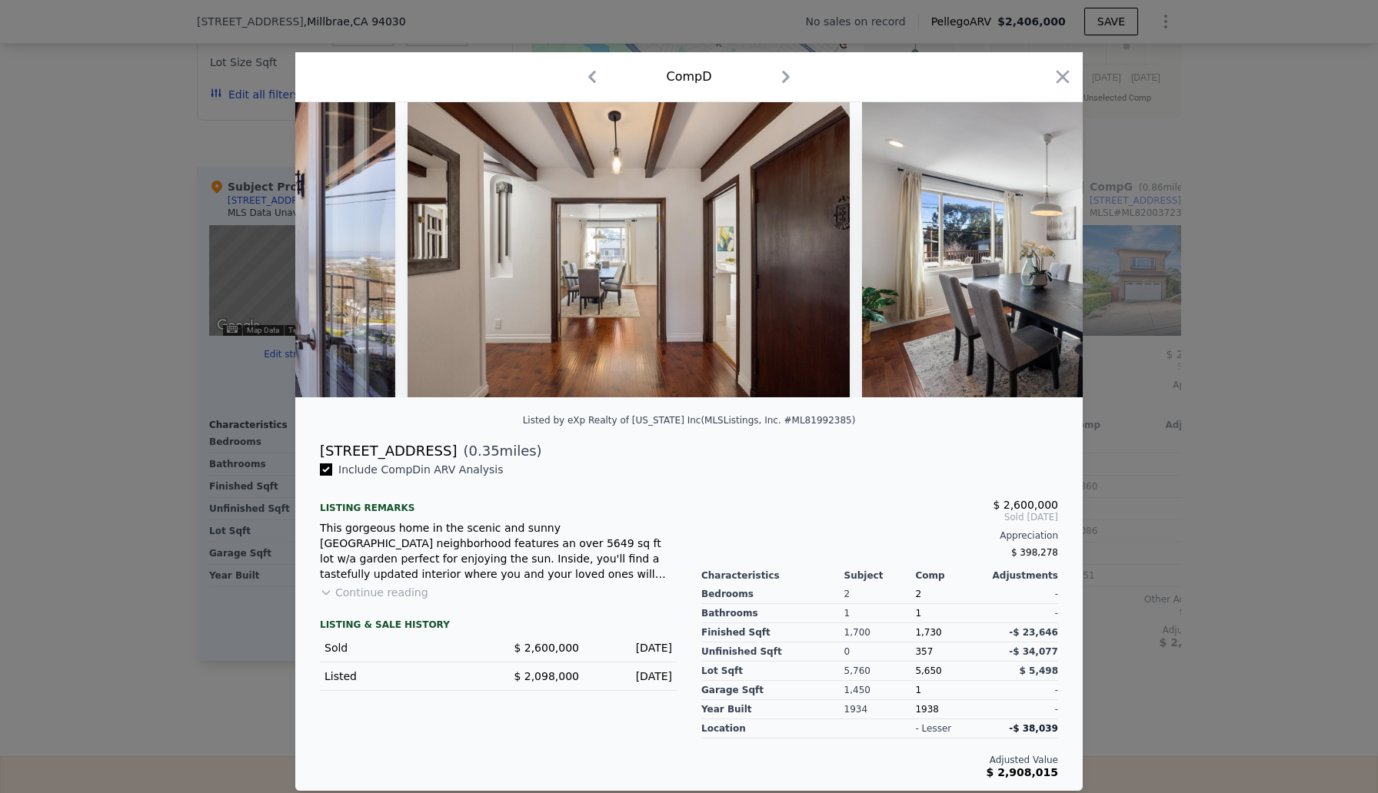
scroll to position [0, 6273]
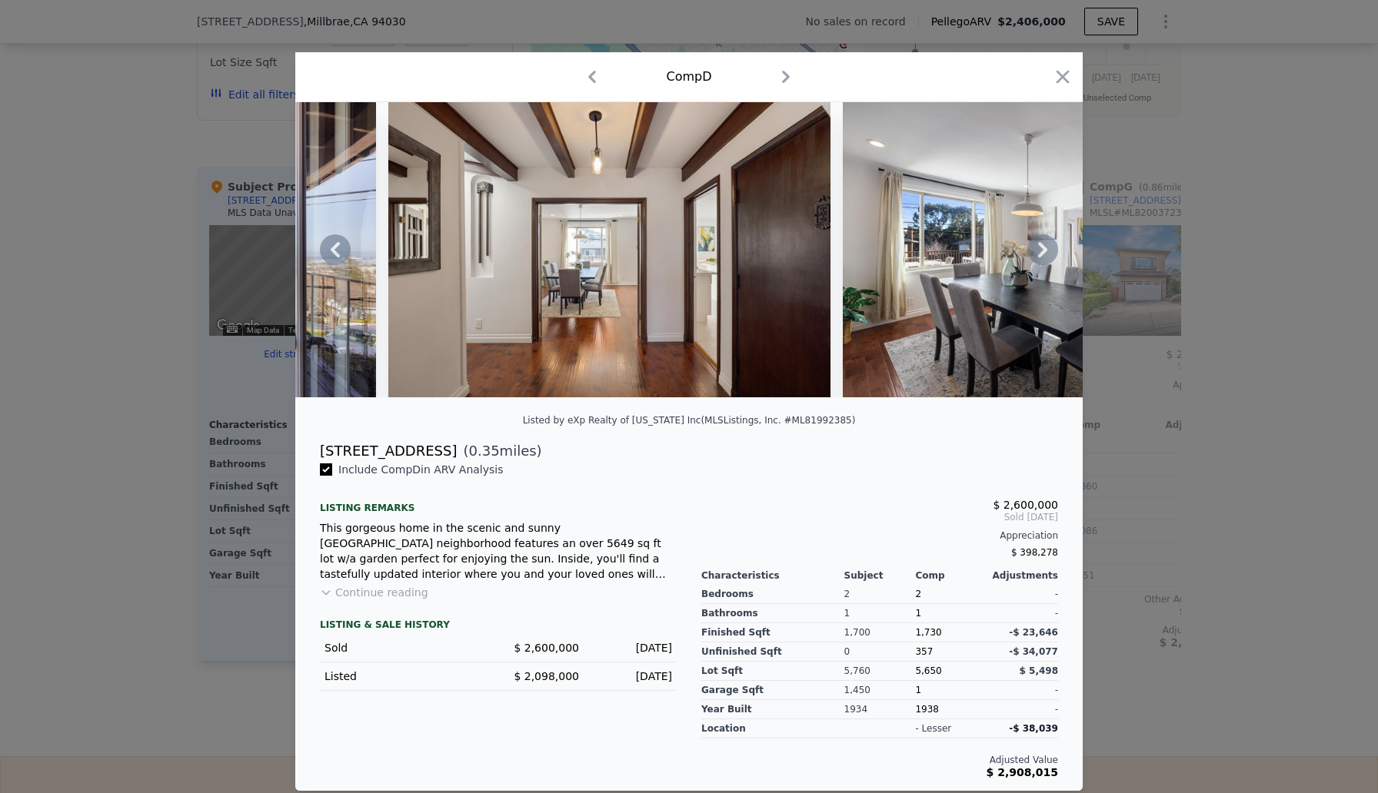
click at [1047, 248] on icon at bounding box center [1042, 249] width 31 height 31
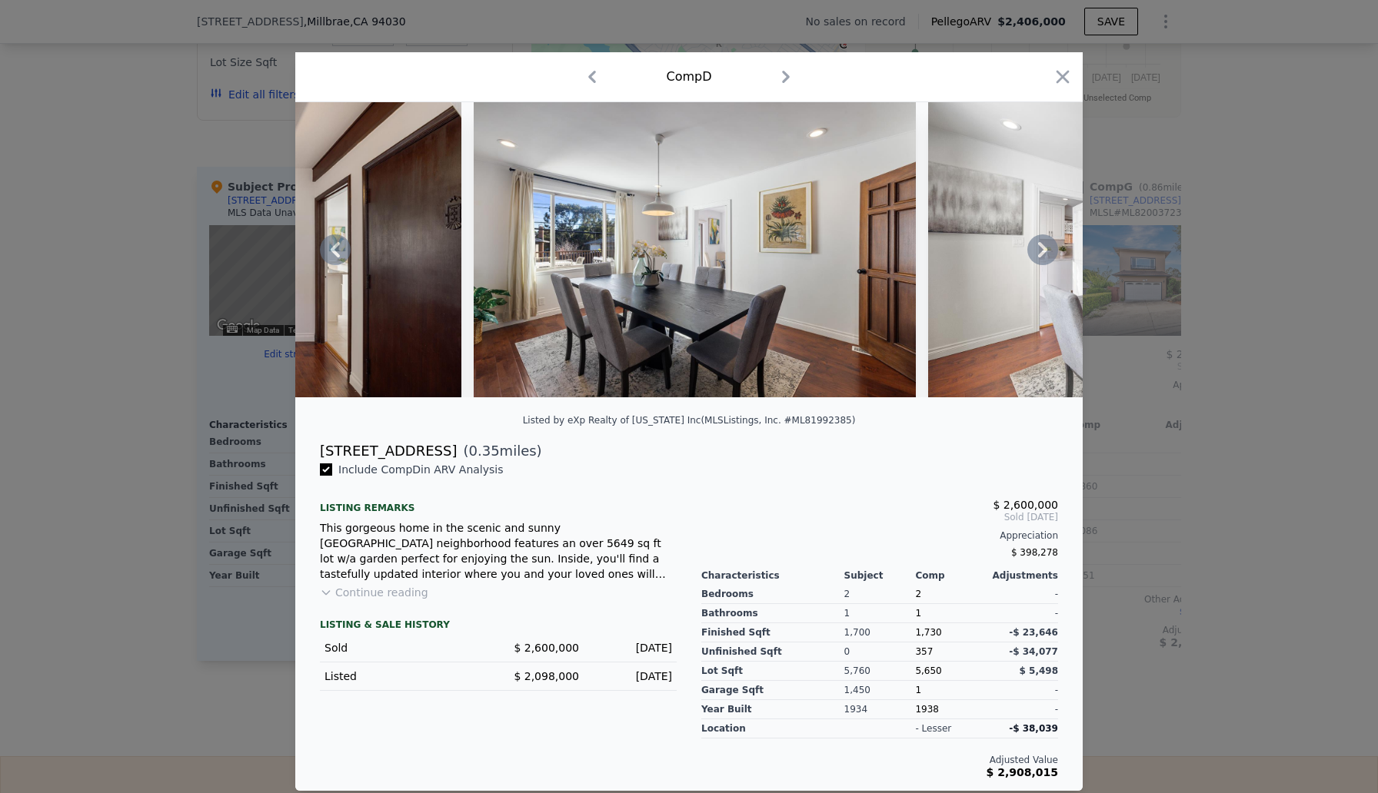
click at [1049, 249] on icon at bounding box center [1042, 249] width 31 height 31
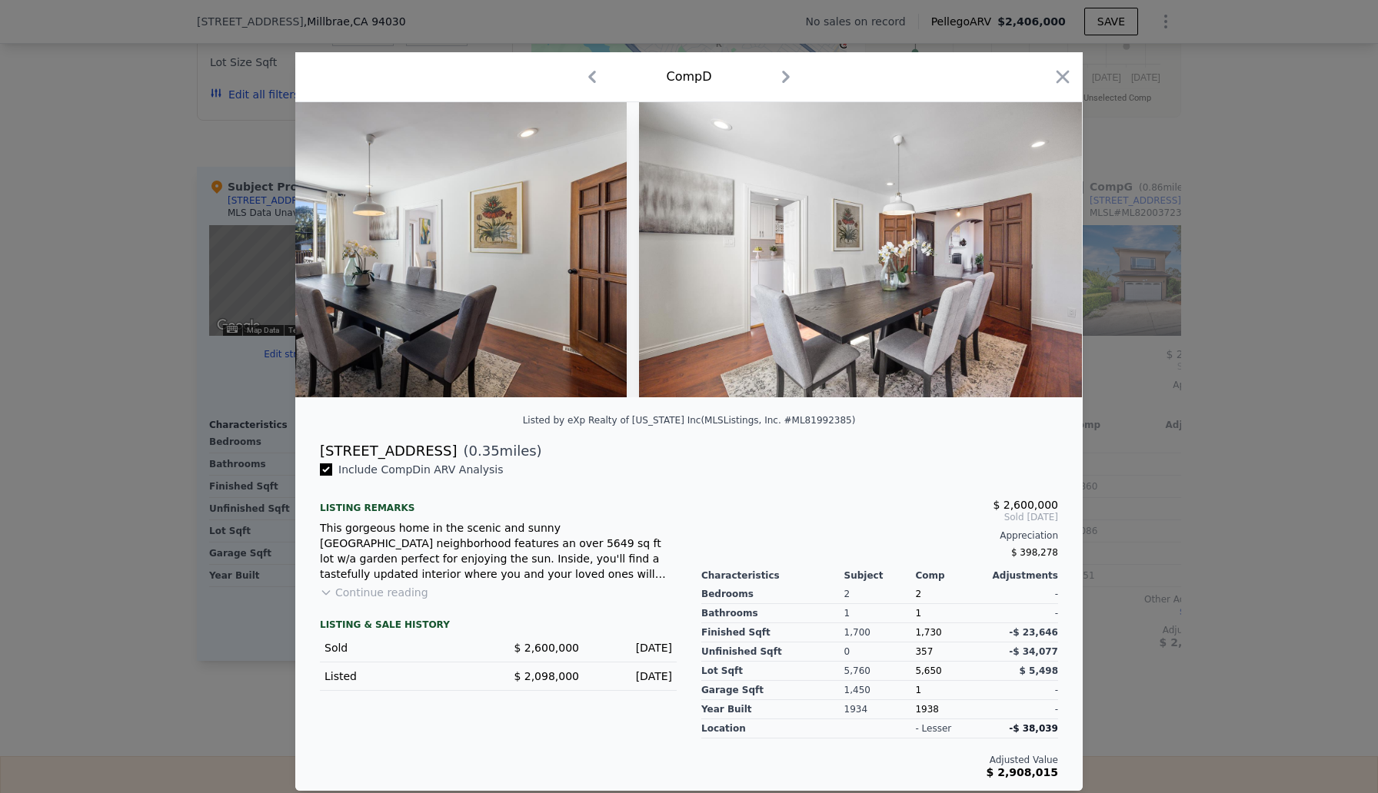
scroll to position [0, 7011]
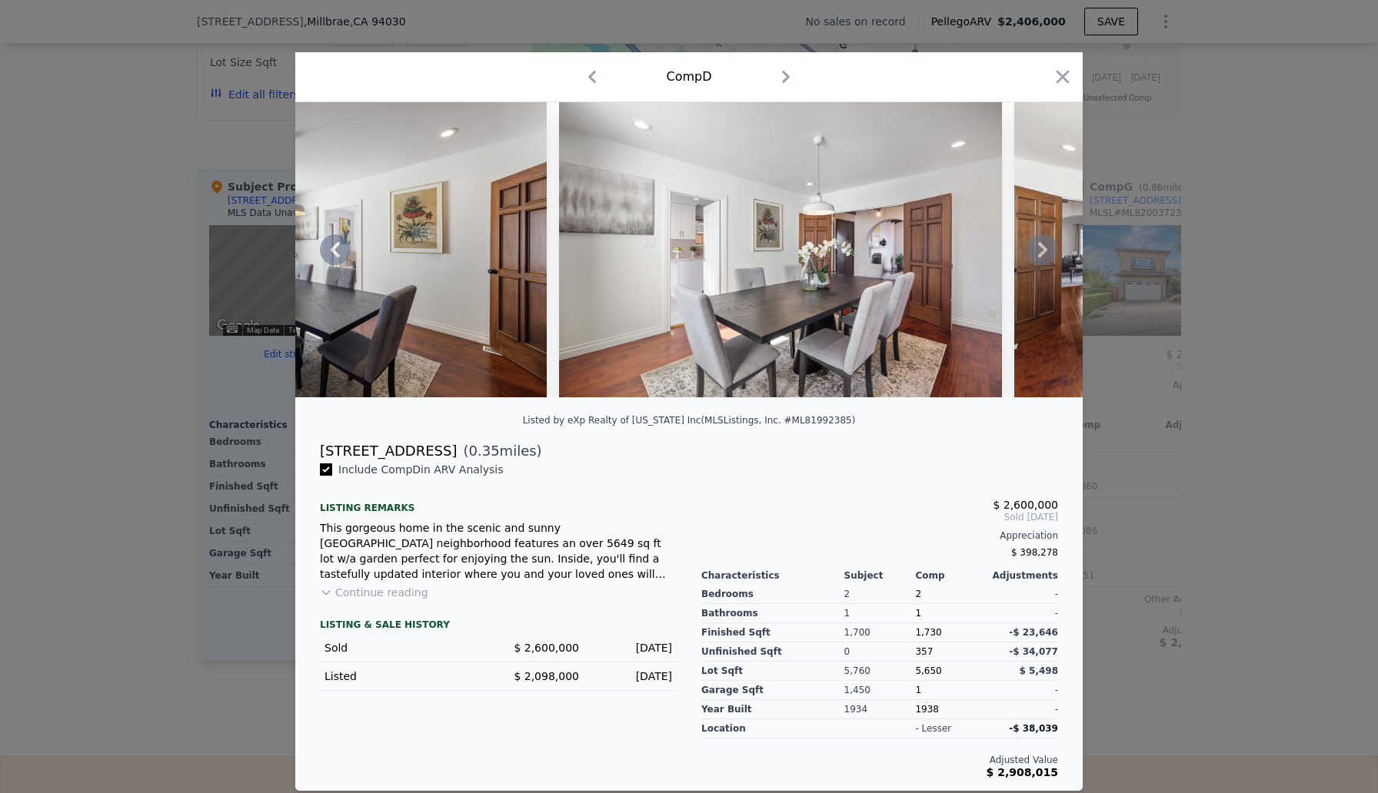
click at [1042, 254] on icon at bounding box center [1042, 249] width 9 height 15
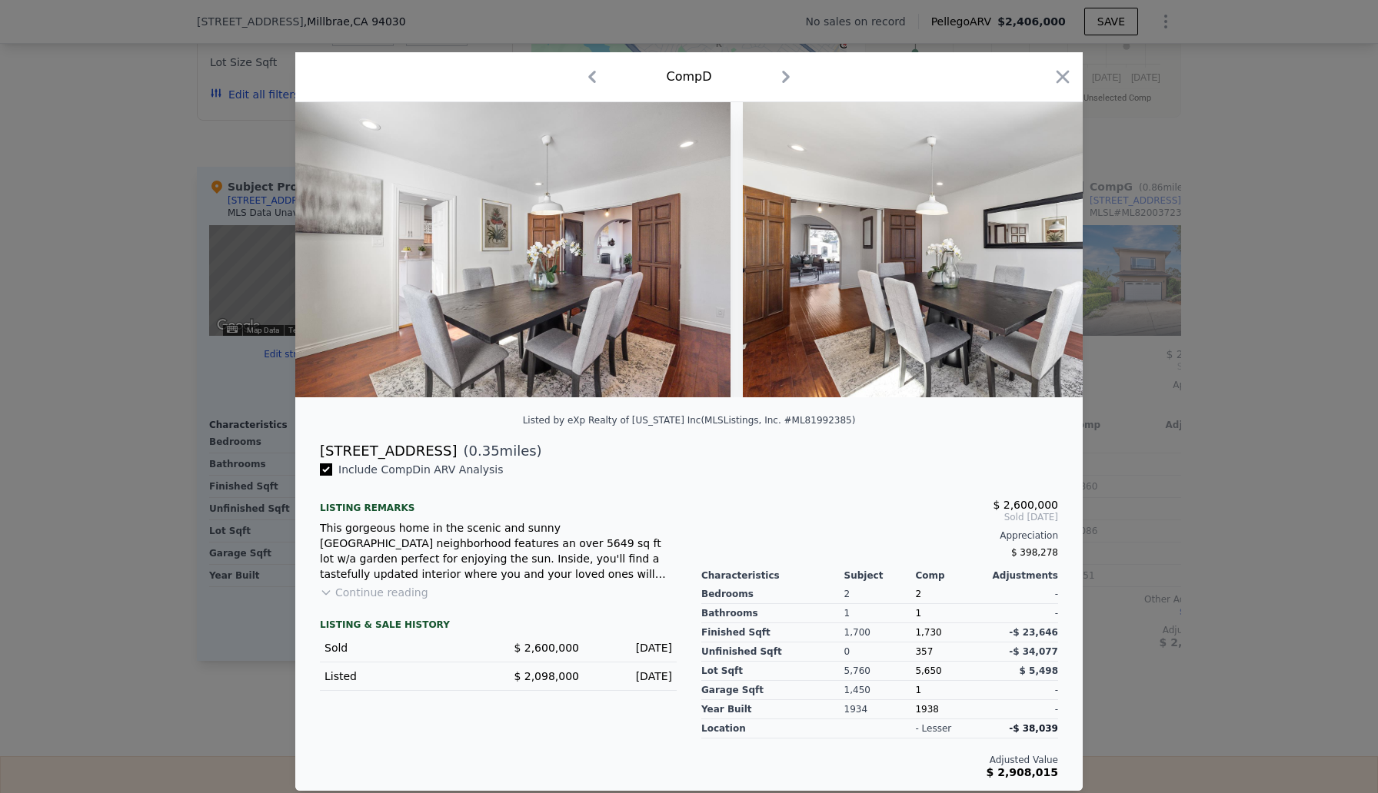
scroll to position [0, 7380]
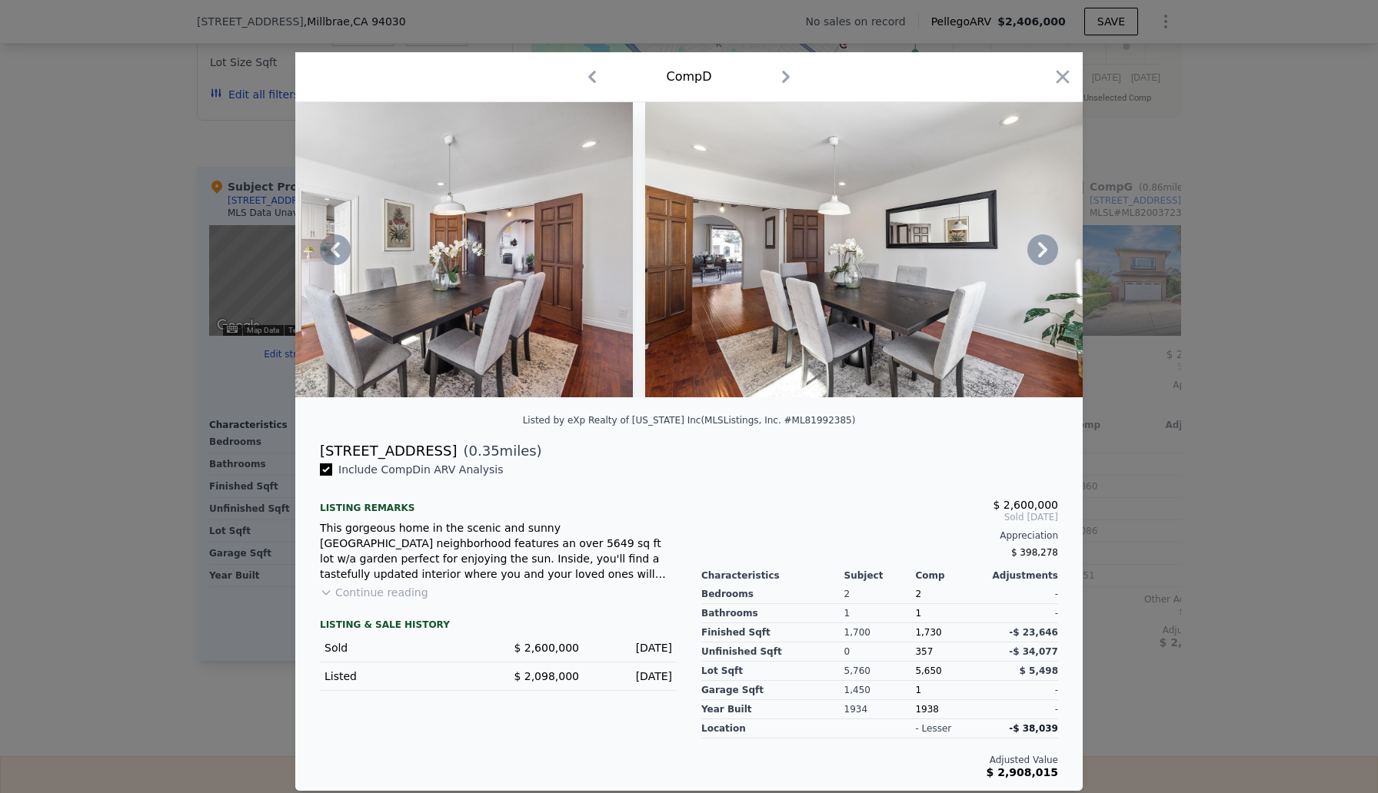
click at [1042, 254] on icon at bounding box center [1042, 249] width 9 height 15
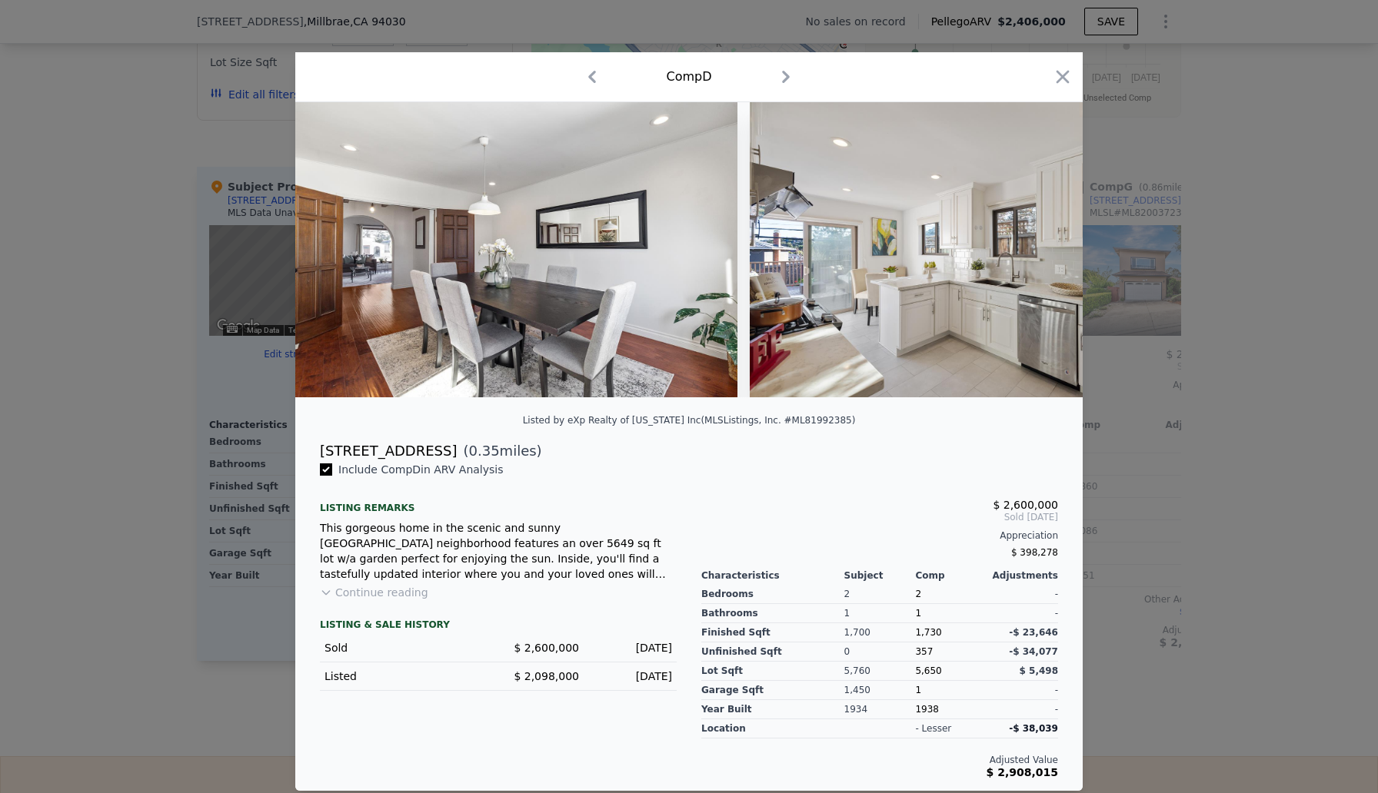
scroll to position [0, 7749]
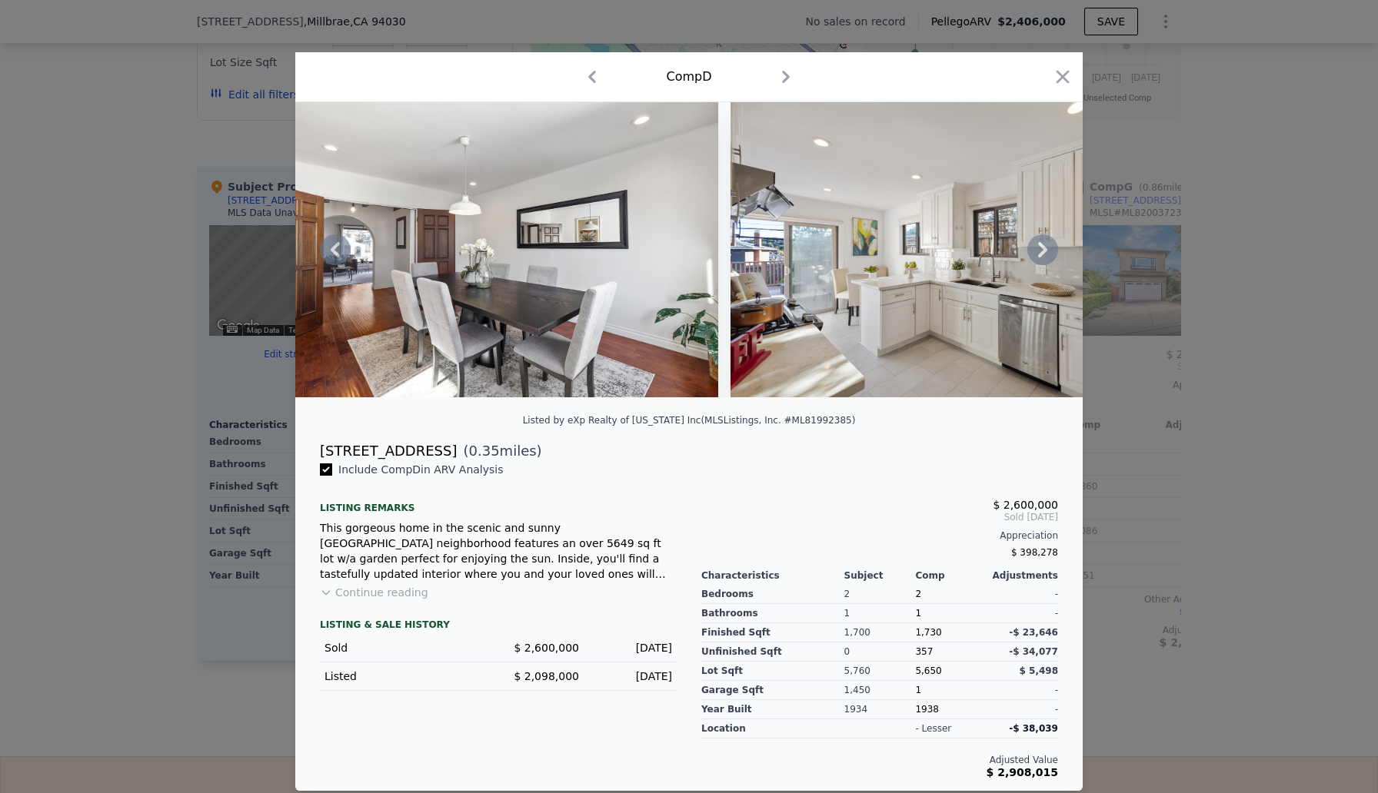
click at [1043, 251] on icon at bounding box center [1042, 249] width 9 height 15
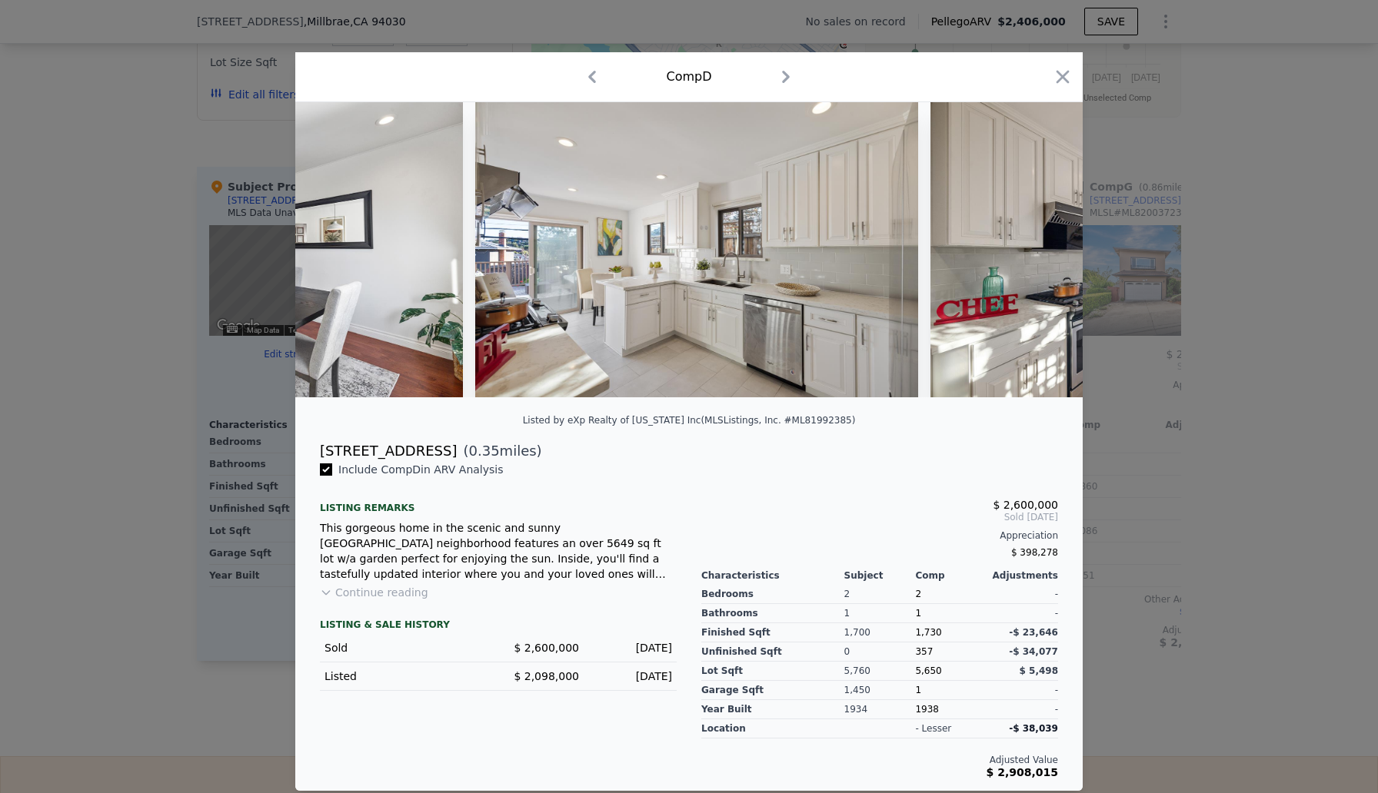
scroll to position [0, 8118]
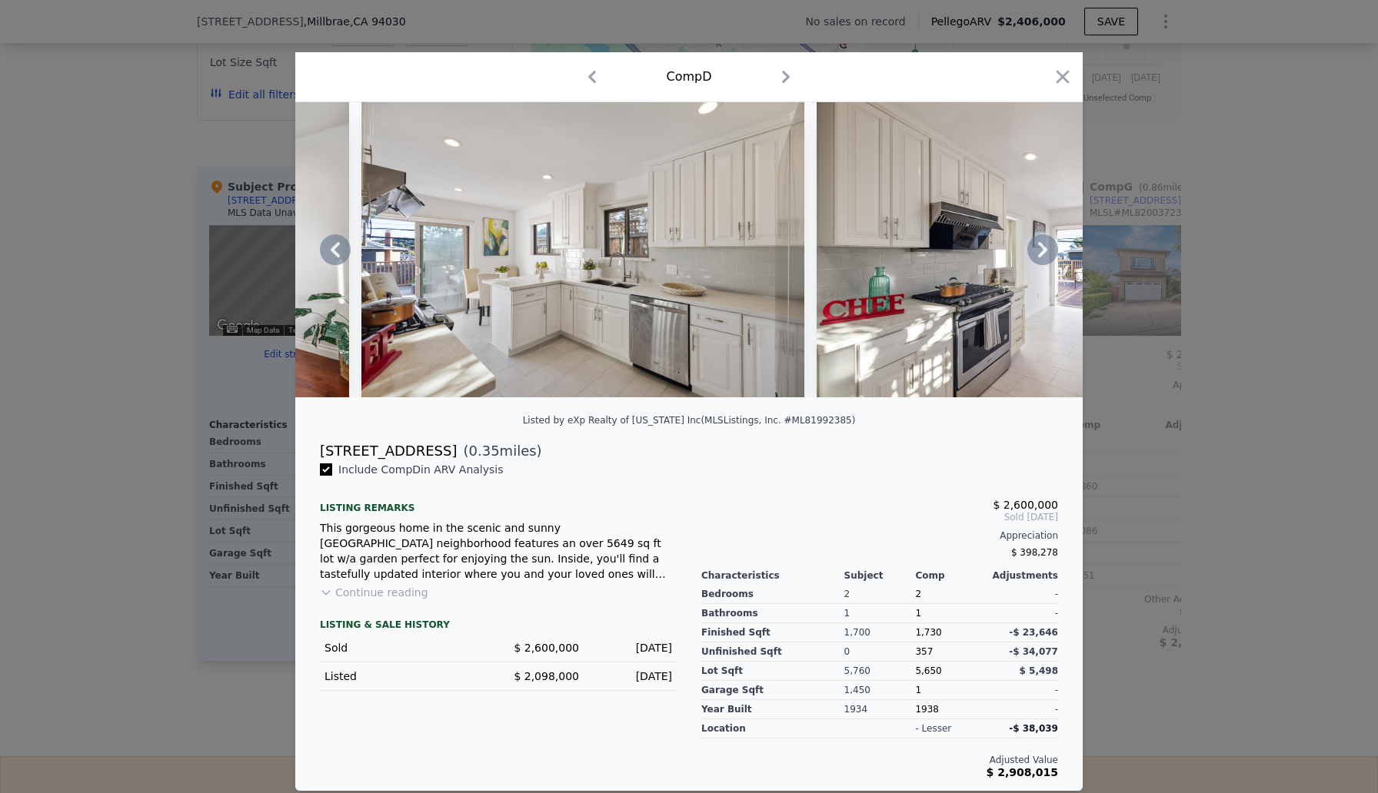
click at [1043, 250] on icon at bounding box center [1042, 249] width 9 height 15
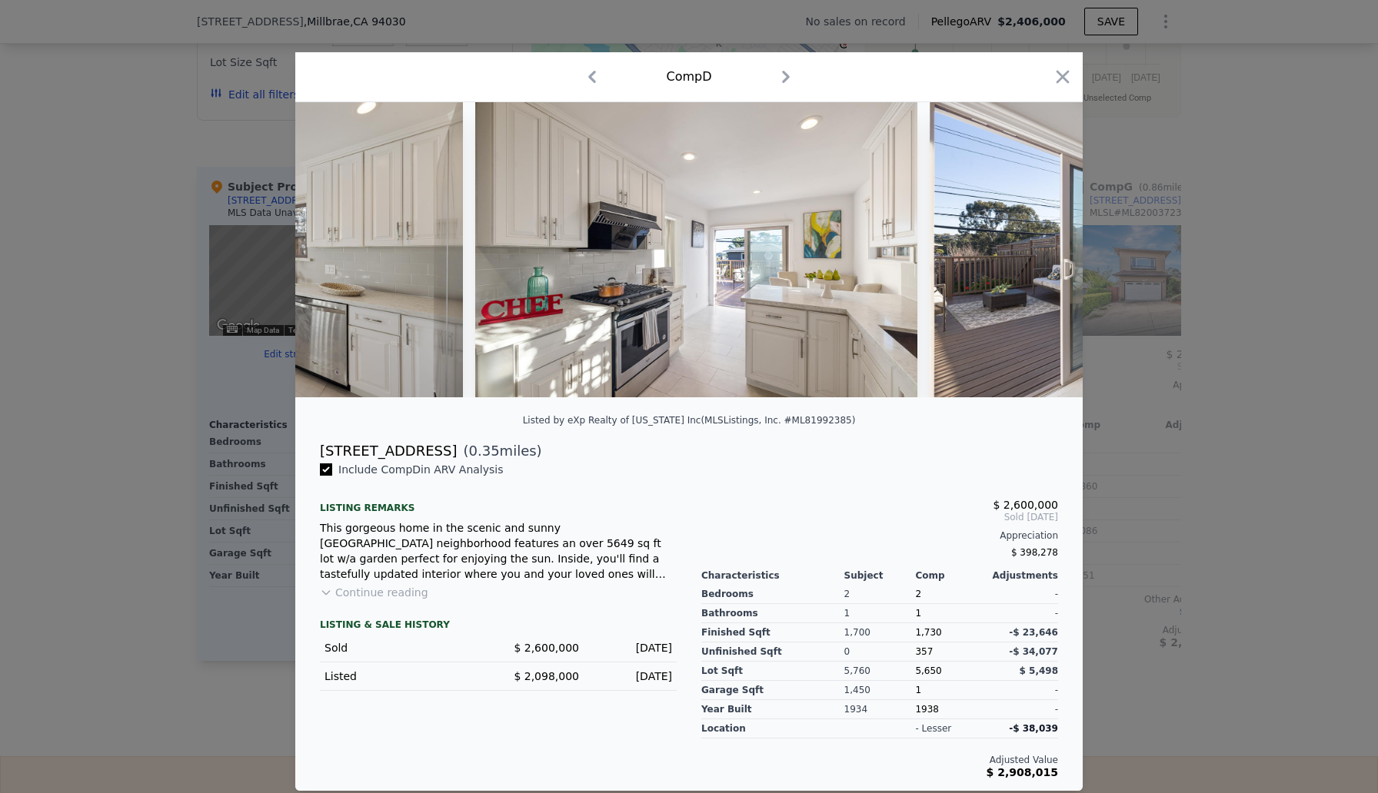
scroll to position [0, 8487]
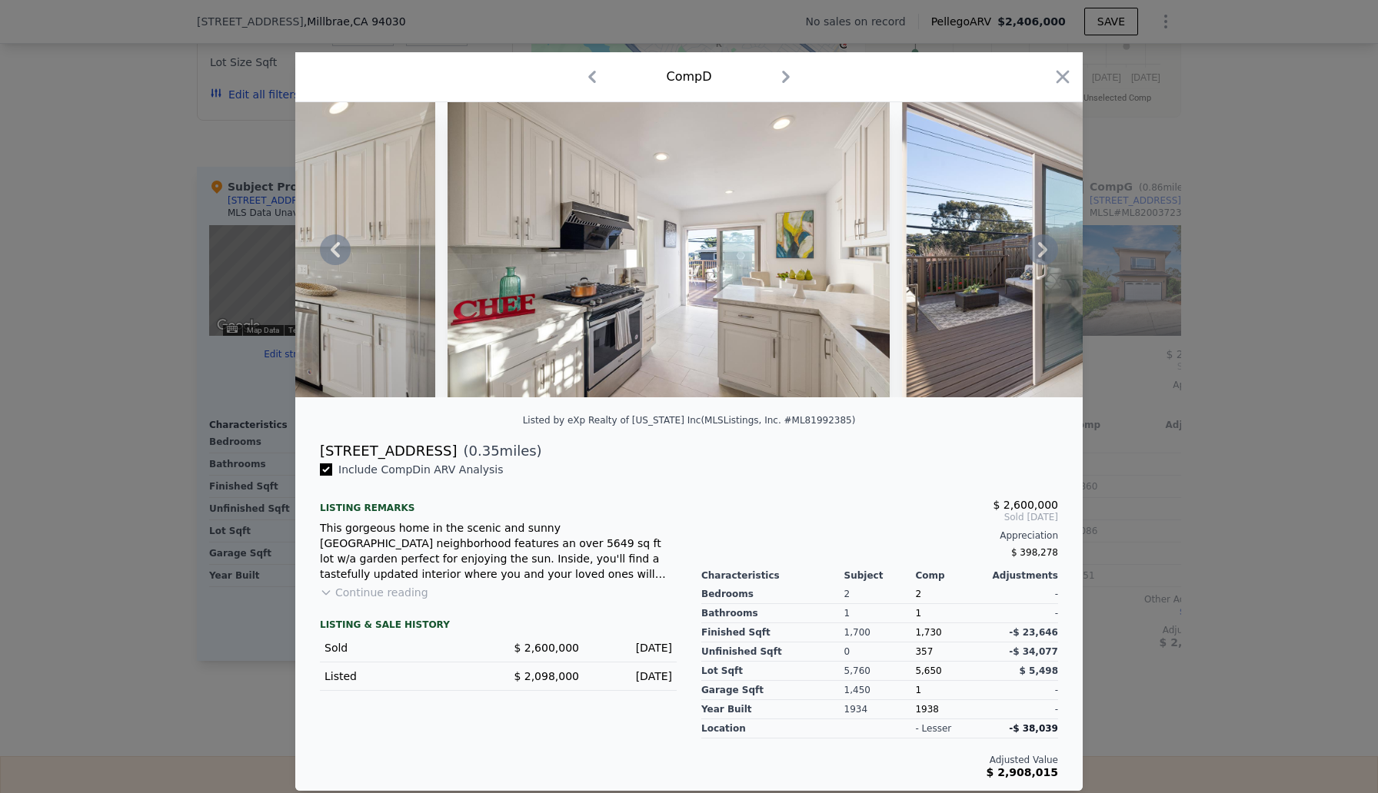
click at [1043, 250] on icon at bounding box center [1042, 249] width 9 height 15
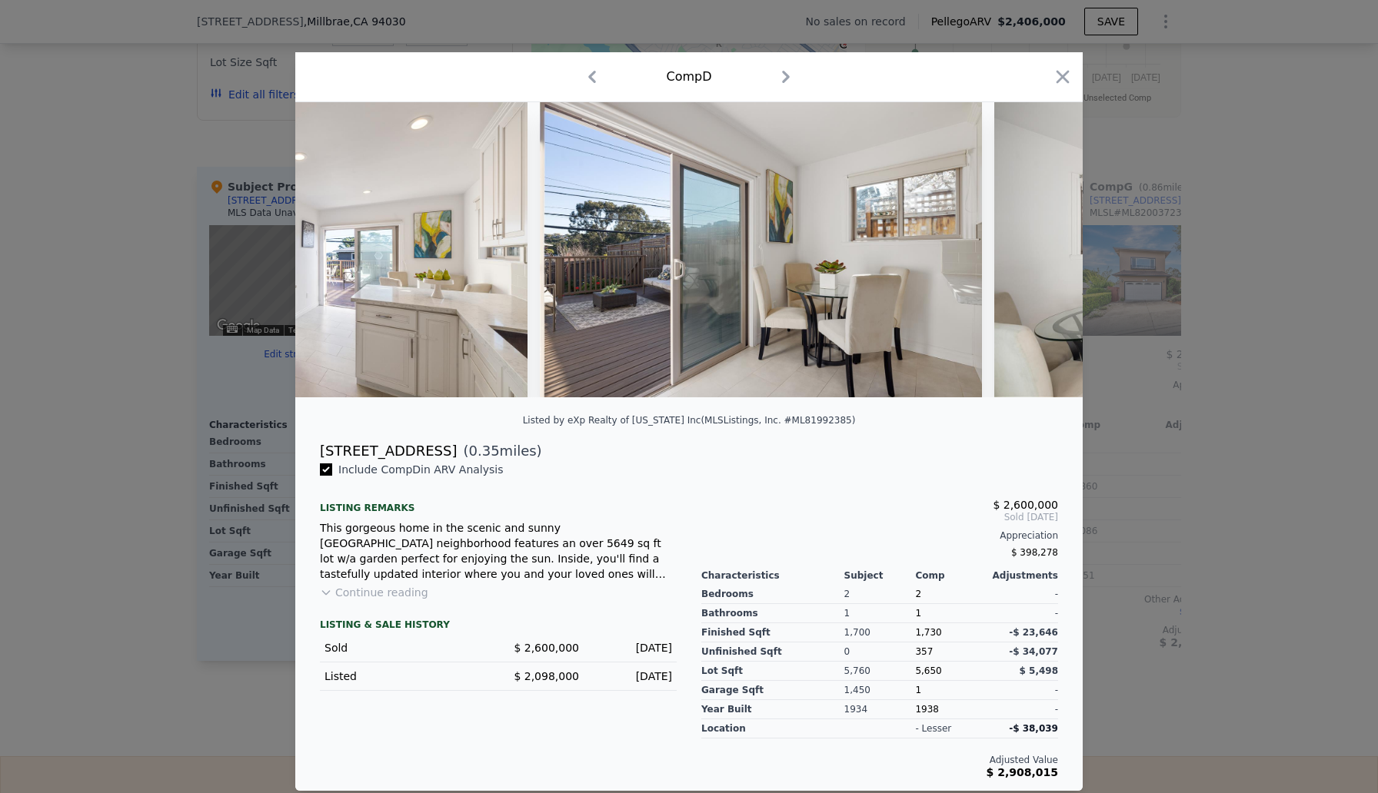
scroll to position [0, 8856]
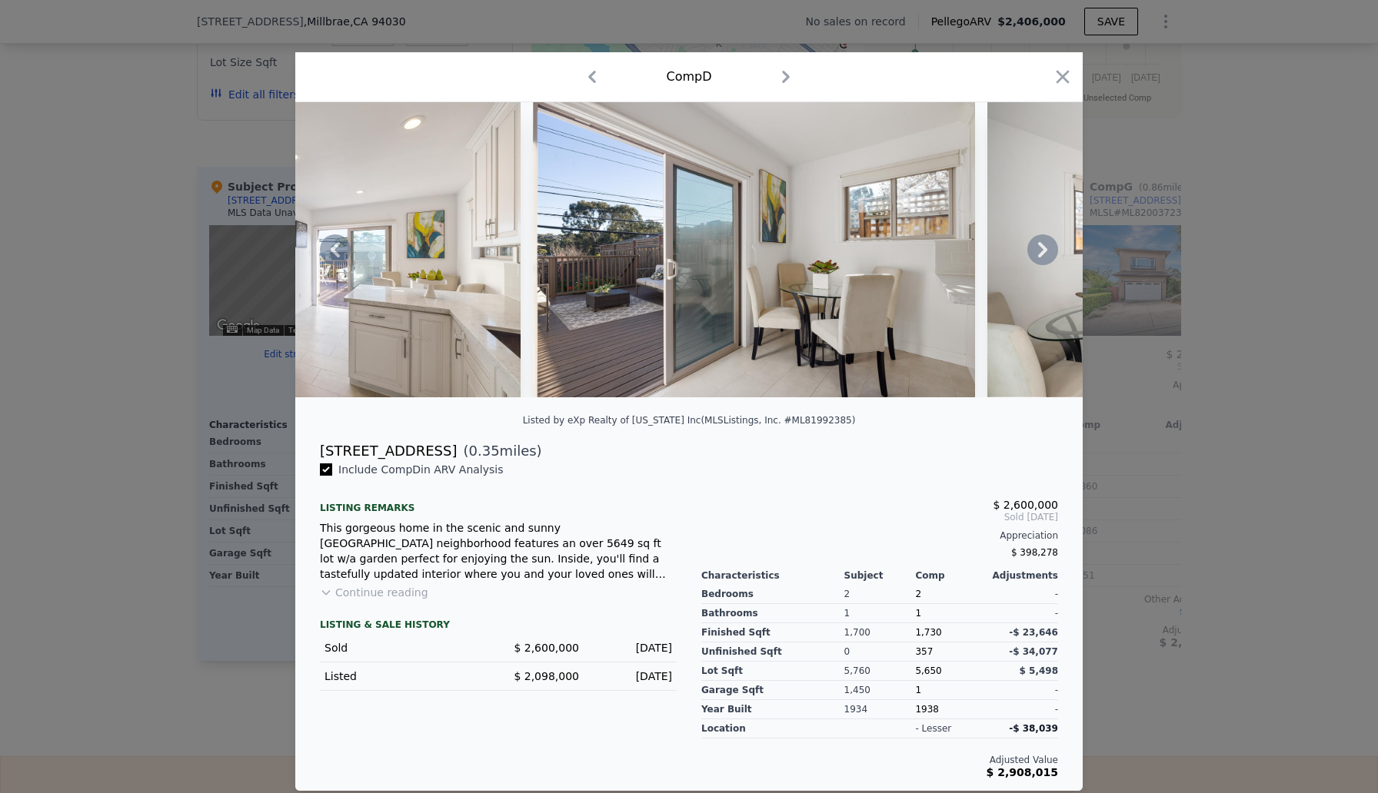
click at [1045, 248] on icon at bounding box center [1042, 249] width 9 height 15
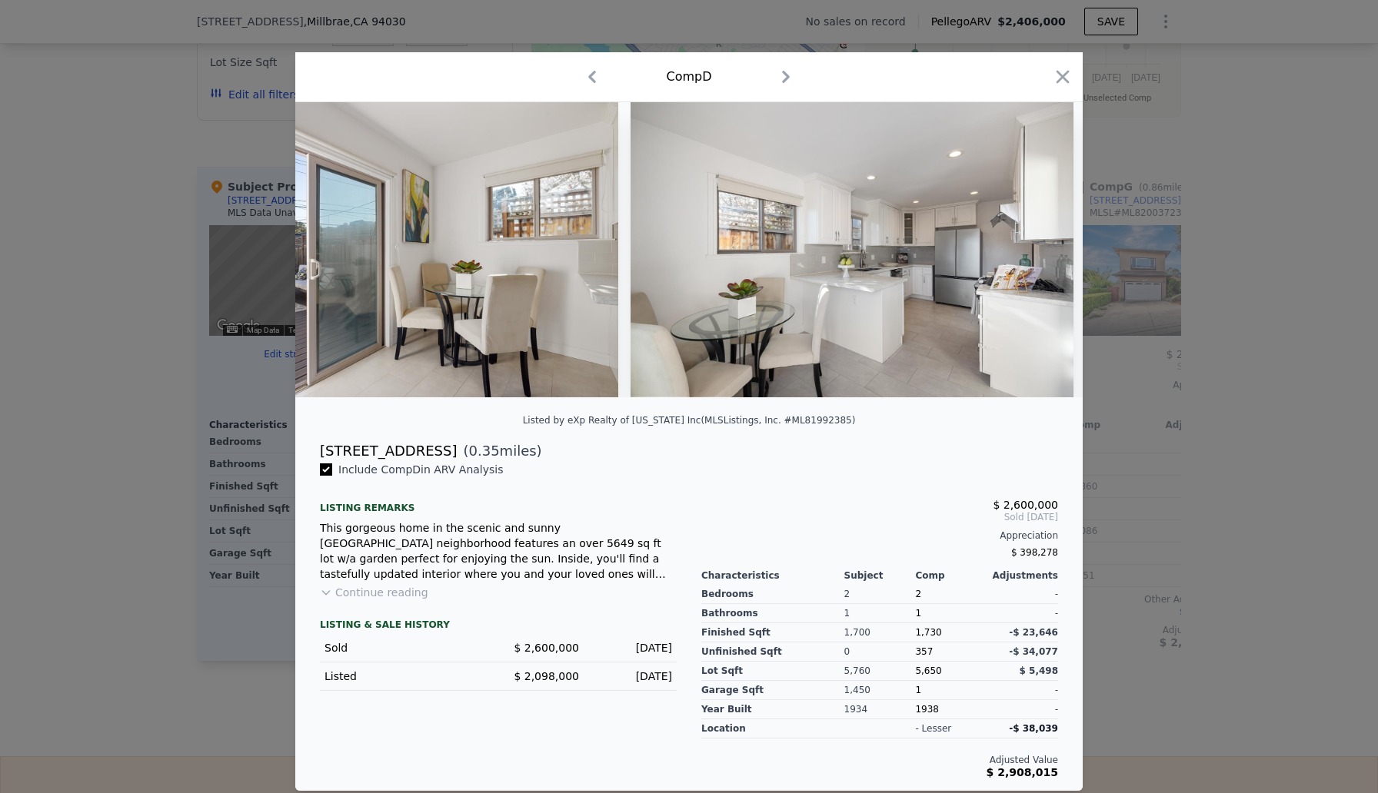
scroll to position [0, 9225]
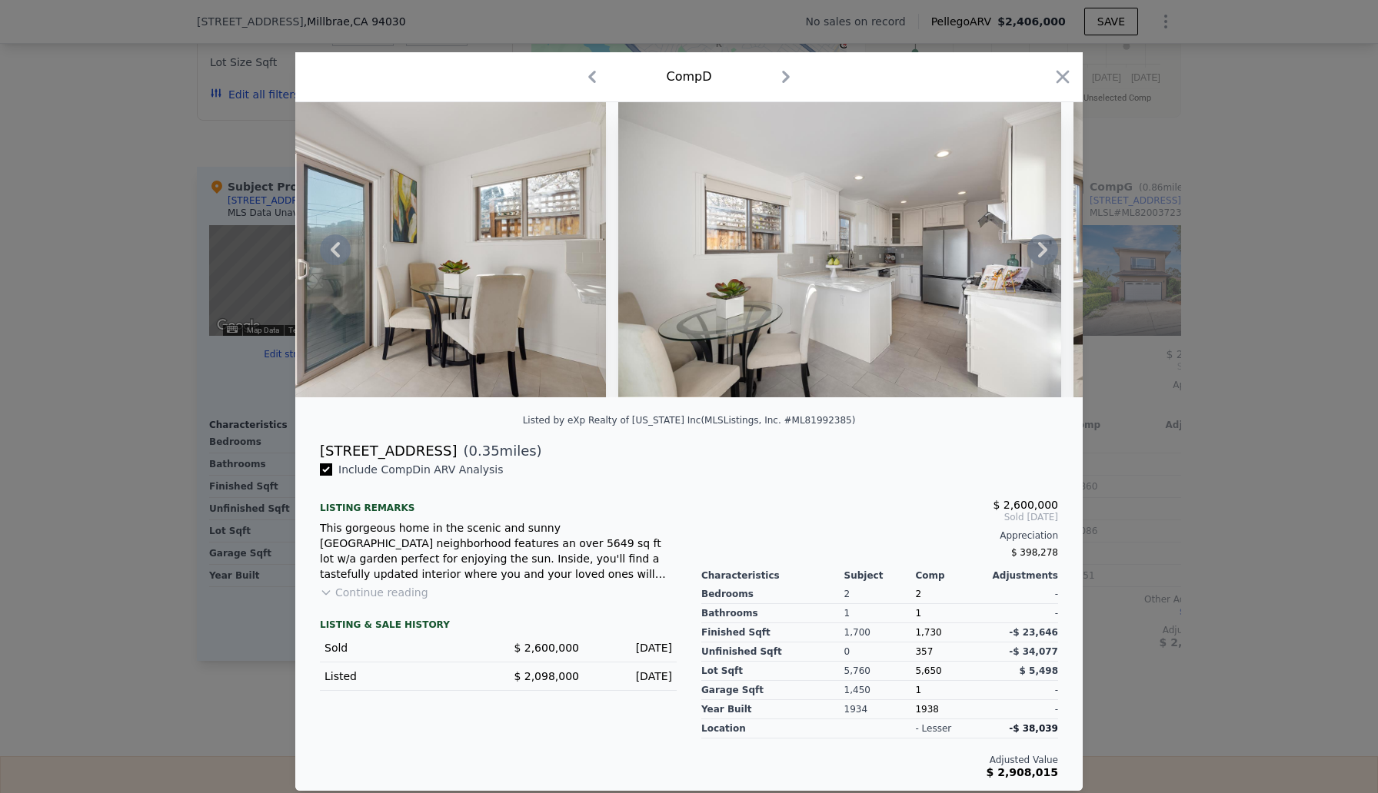
click at [1045, 247] on icon at bounding box center [1042, 249] width 9 height 15
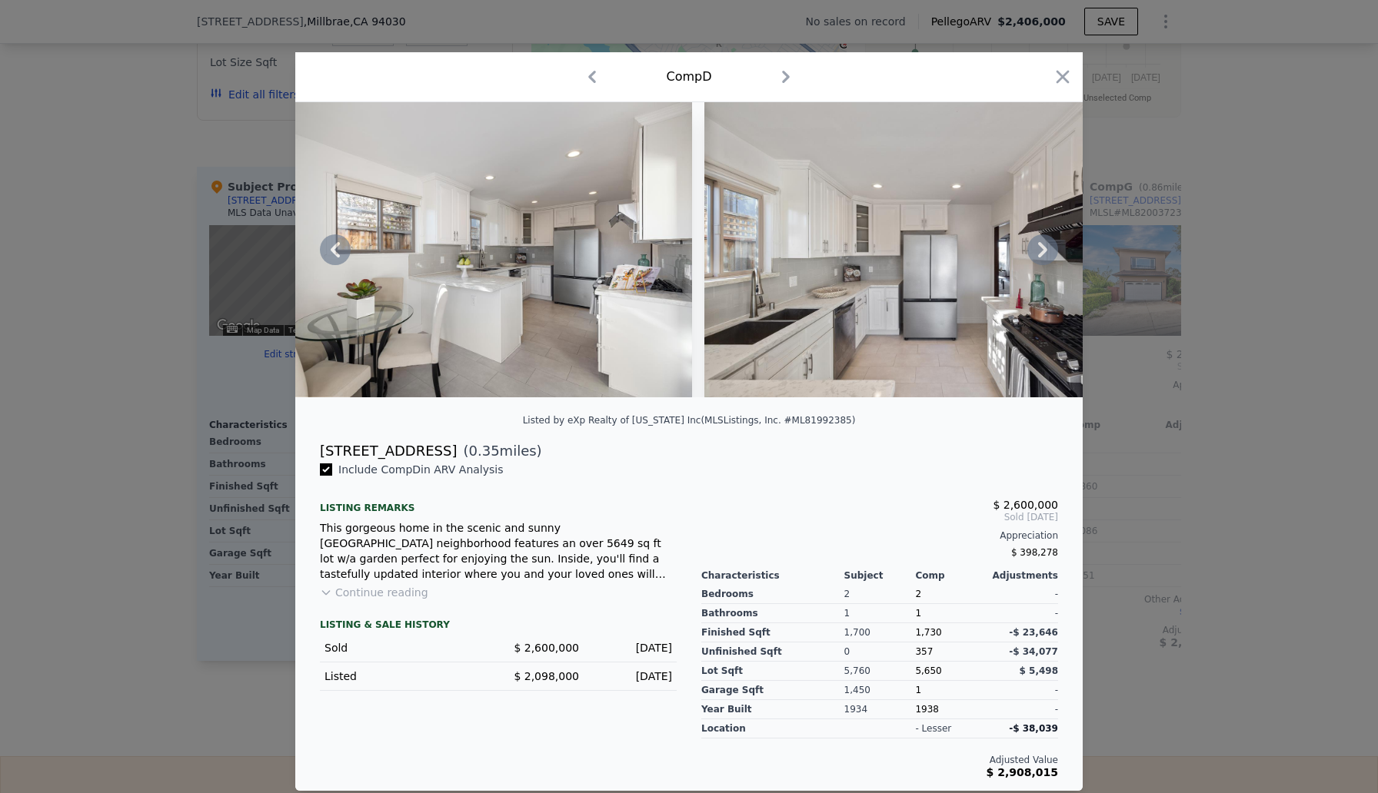
click at [1045, 247] on icon at bounding box center [1042, 249] width 9 height 15
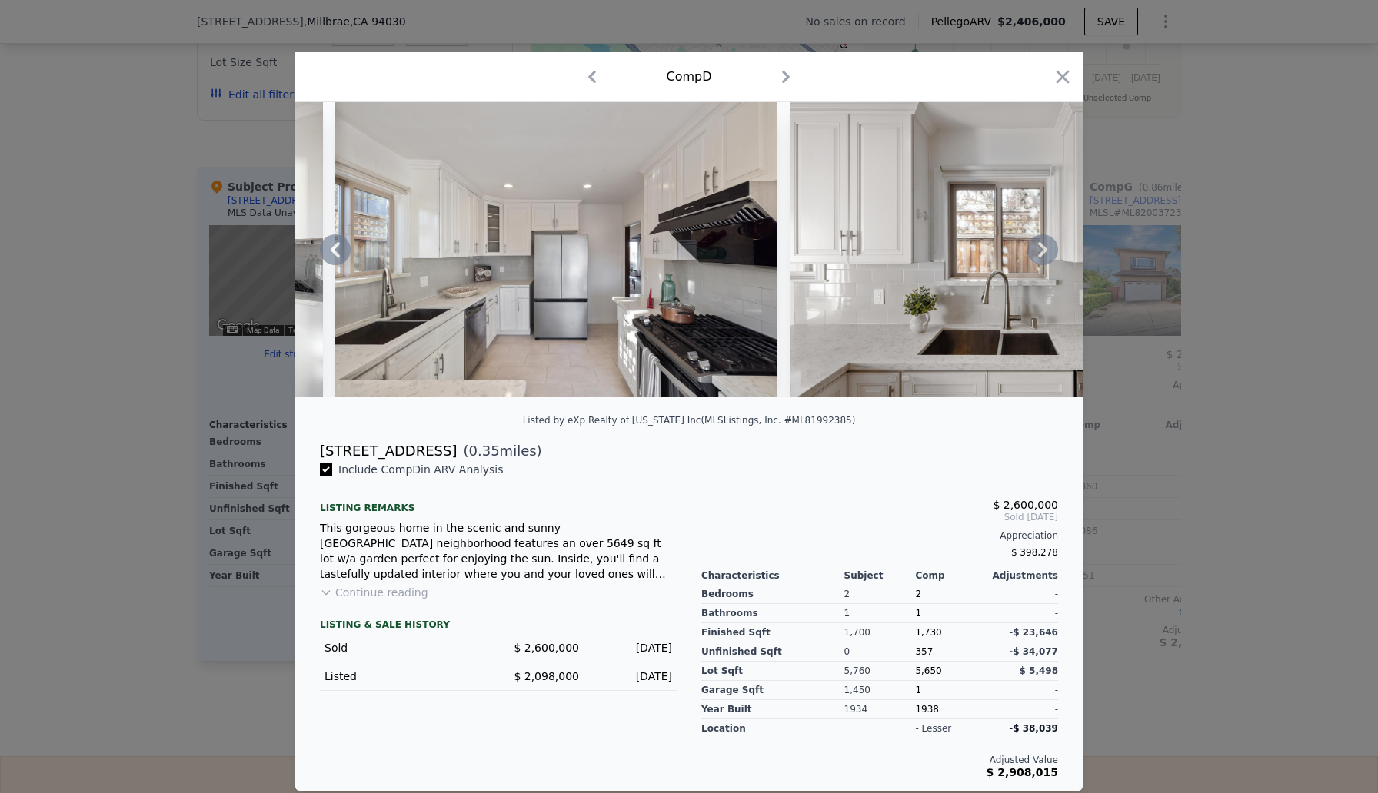
click at [1045, 248] on icon at bounding box center [1042, 249] width 9 height 15
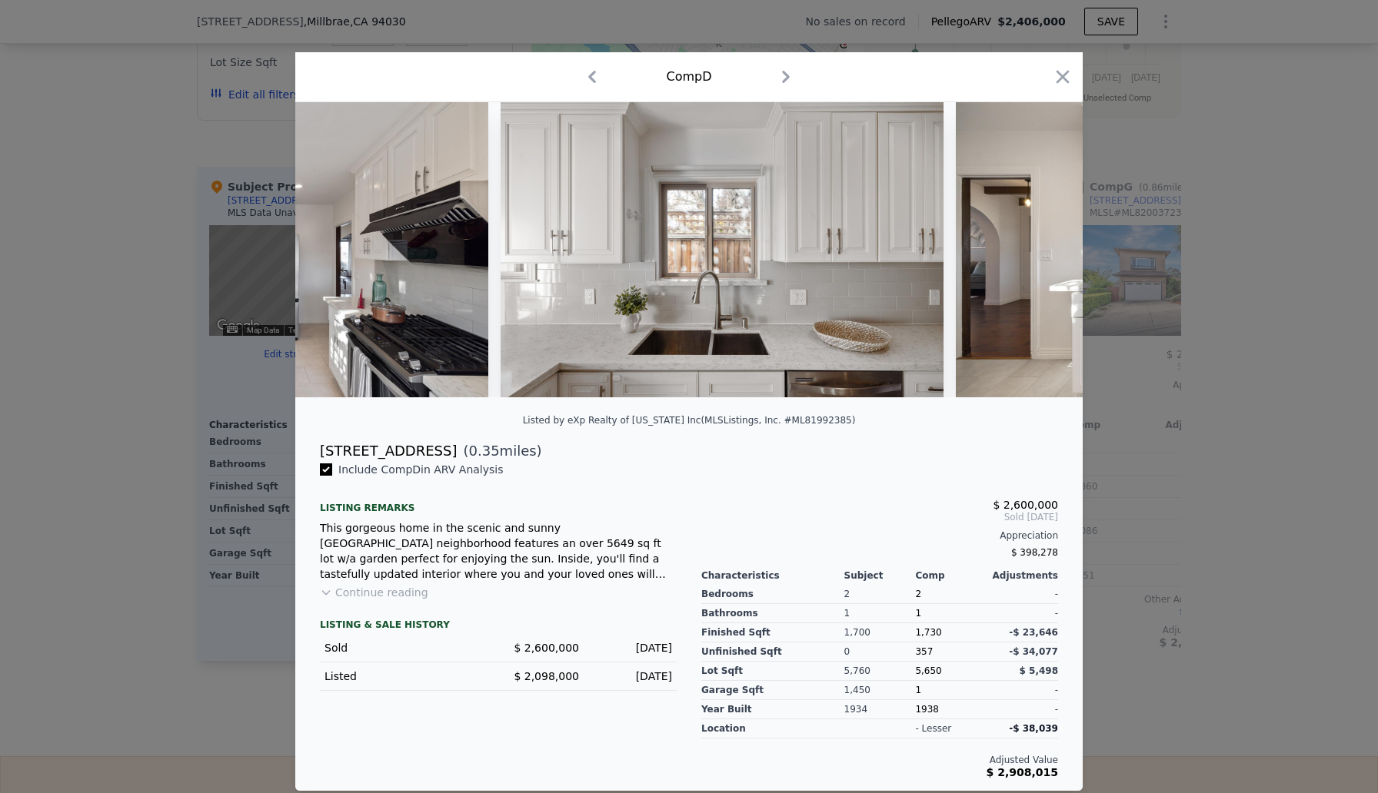
scroll to position [0, 10332]
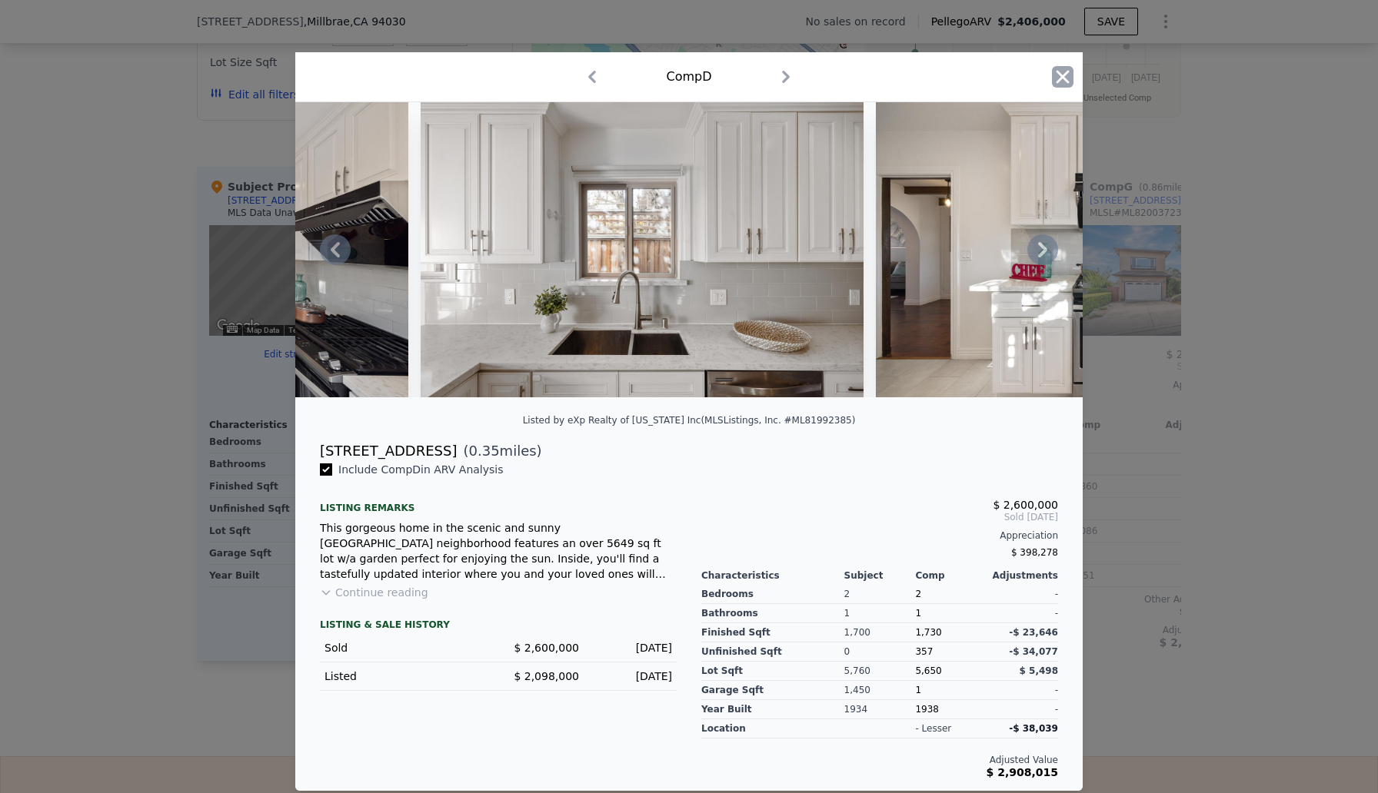
click at [1062, 71] on icon "button" at bounding box center [1063, 77] width 22 height 22
